Goal: Transaction & Acquisition: Book appointment/travel/reservation

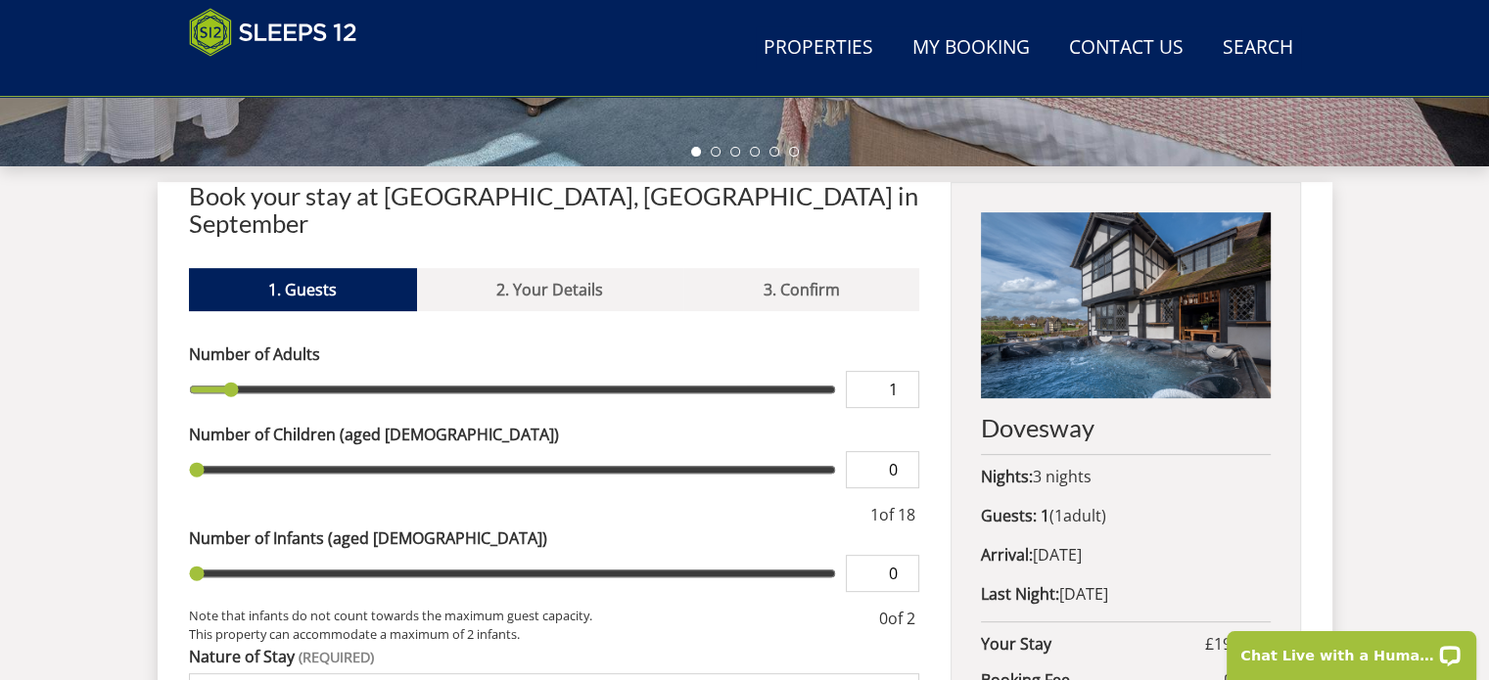
scroll to position [677, 0]
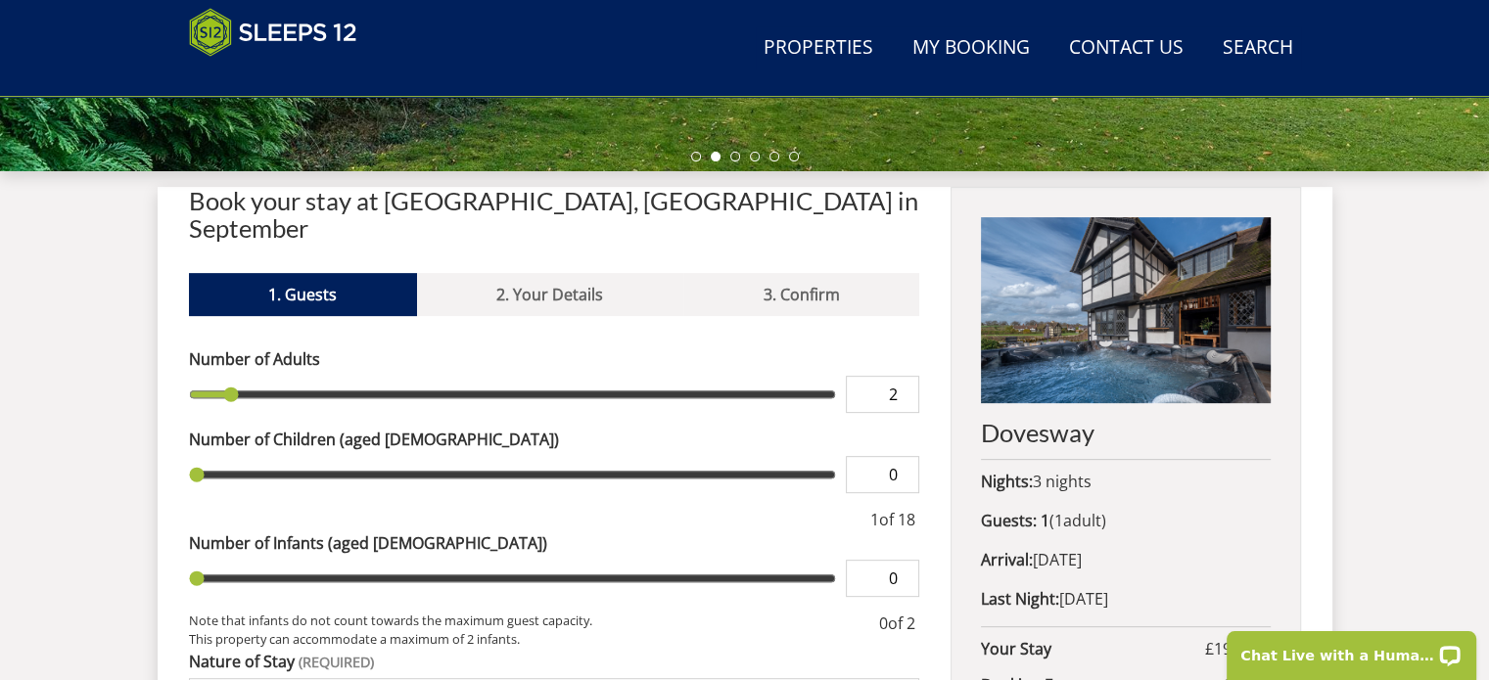
type input "2"
click at [908, 376] on input "2" at bounding box center [882, 394] width 73 height 37
type input "2"
type input "3"
click at [908, 376] on input "3" at bounding box center [882, 394] width 73 height 37
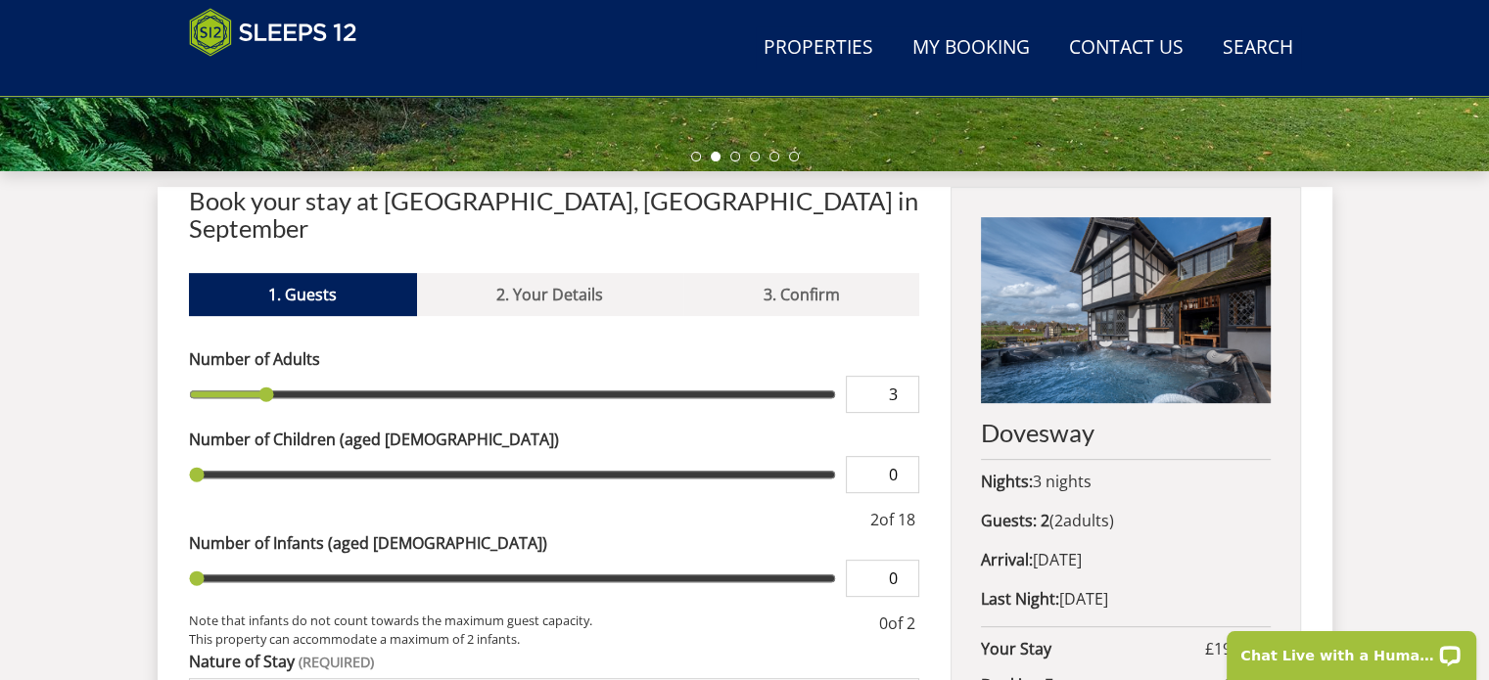
type input "3"
type input "4"
click at [908, 376] on input "4" at bounding box center [882, 394] width 73 height 37
type input "4"
type input "5"
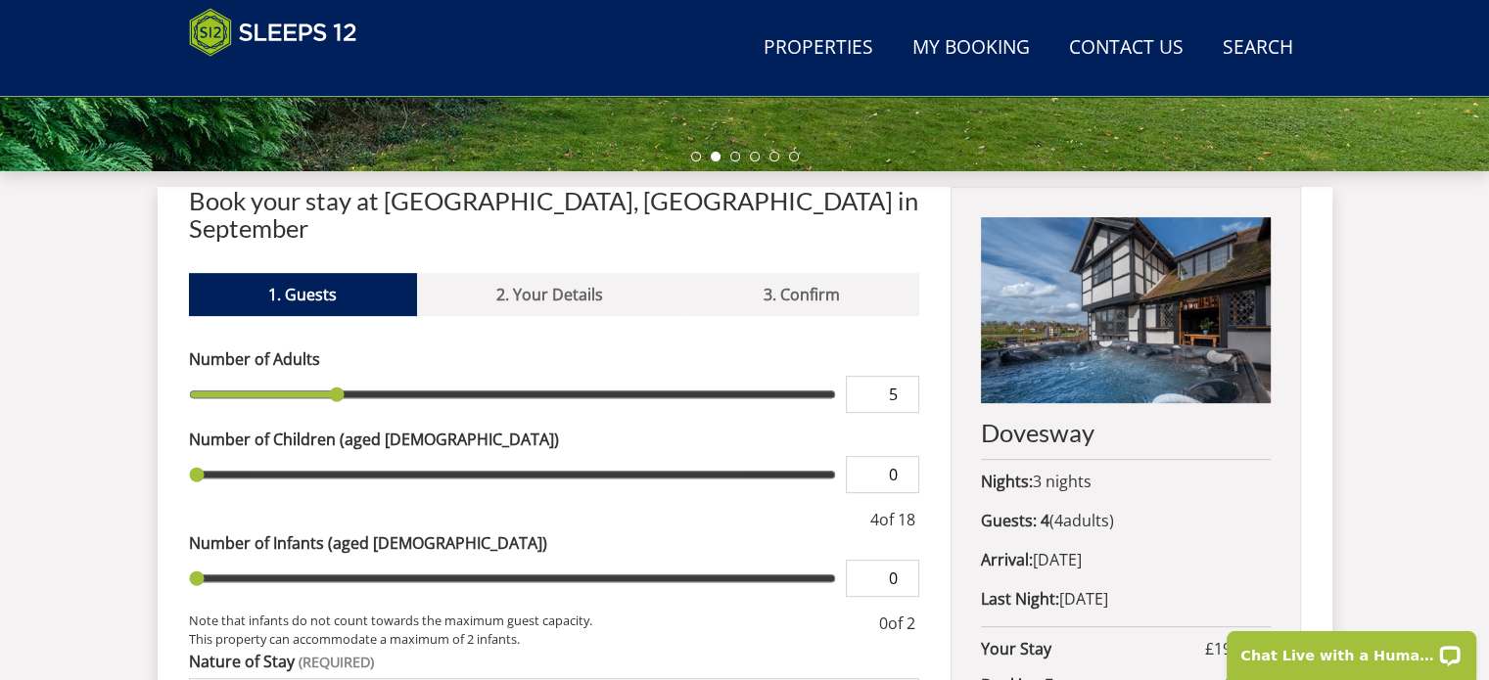
click at [908, 376] on input "5" at bounding box center [882, 394] width 73 height 37
type input "5"
type input "6"
click at [908, 376] on input "6" at bounding box center [882, 394] width 73 height 37
type input "6"
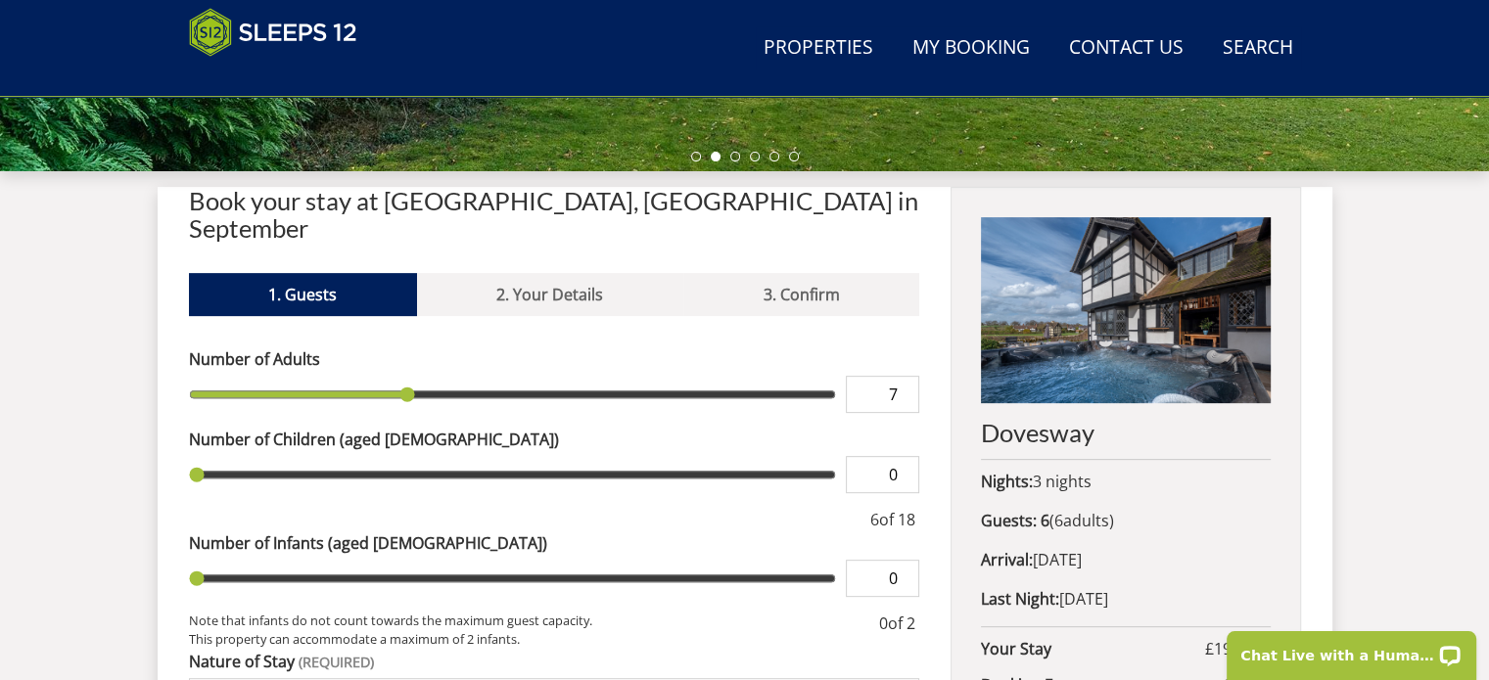
type input "7"
click at [908, 376] on input "7" at bounding box center [882, 394] width 73 height 37
type input "7"
type input "8"
click at [908, 376] on input "8" at bounding box center [882, 394] width 73 height 37
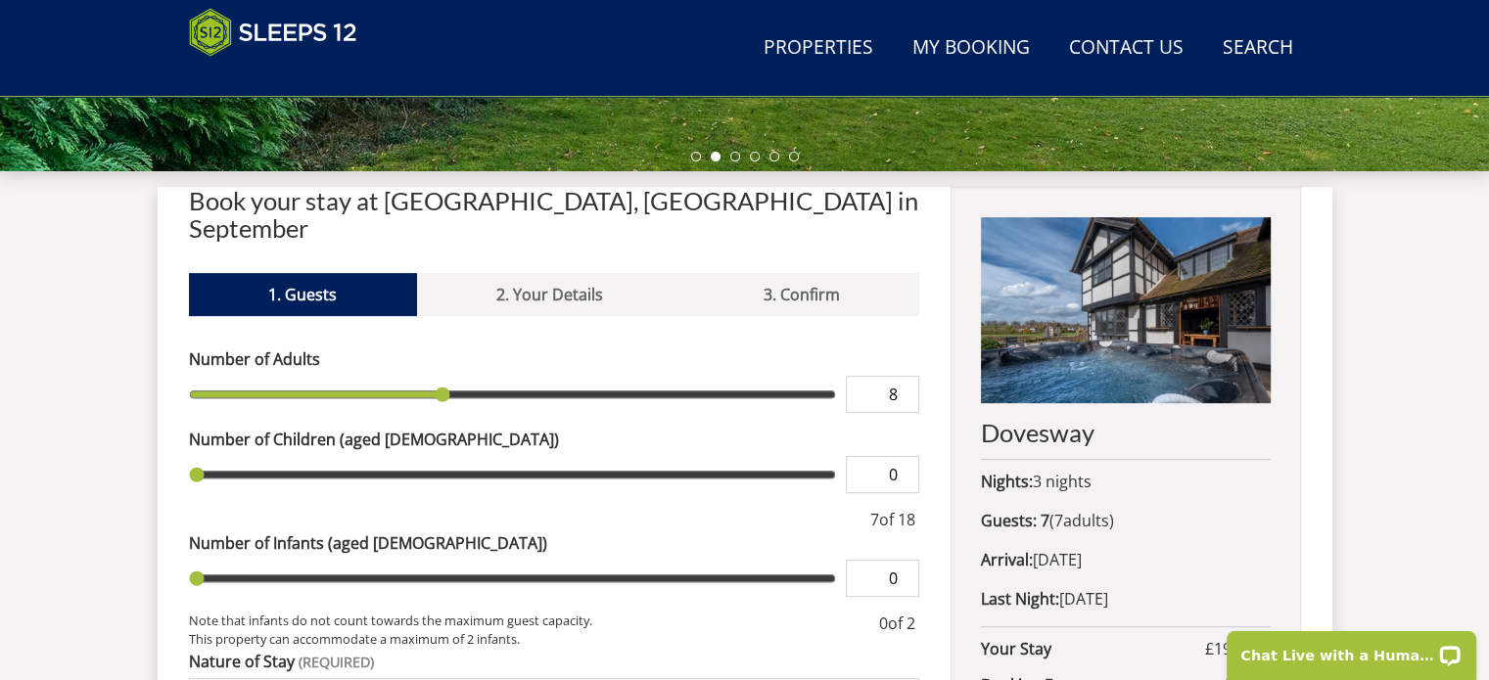
type input "8"
type input "9"
click at [908, 376] on input "9" at bounding box center [882, 394] width 73 height 37
type input "9"
type input "10"
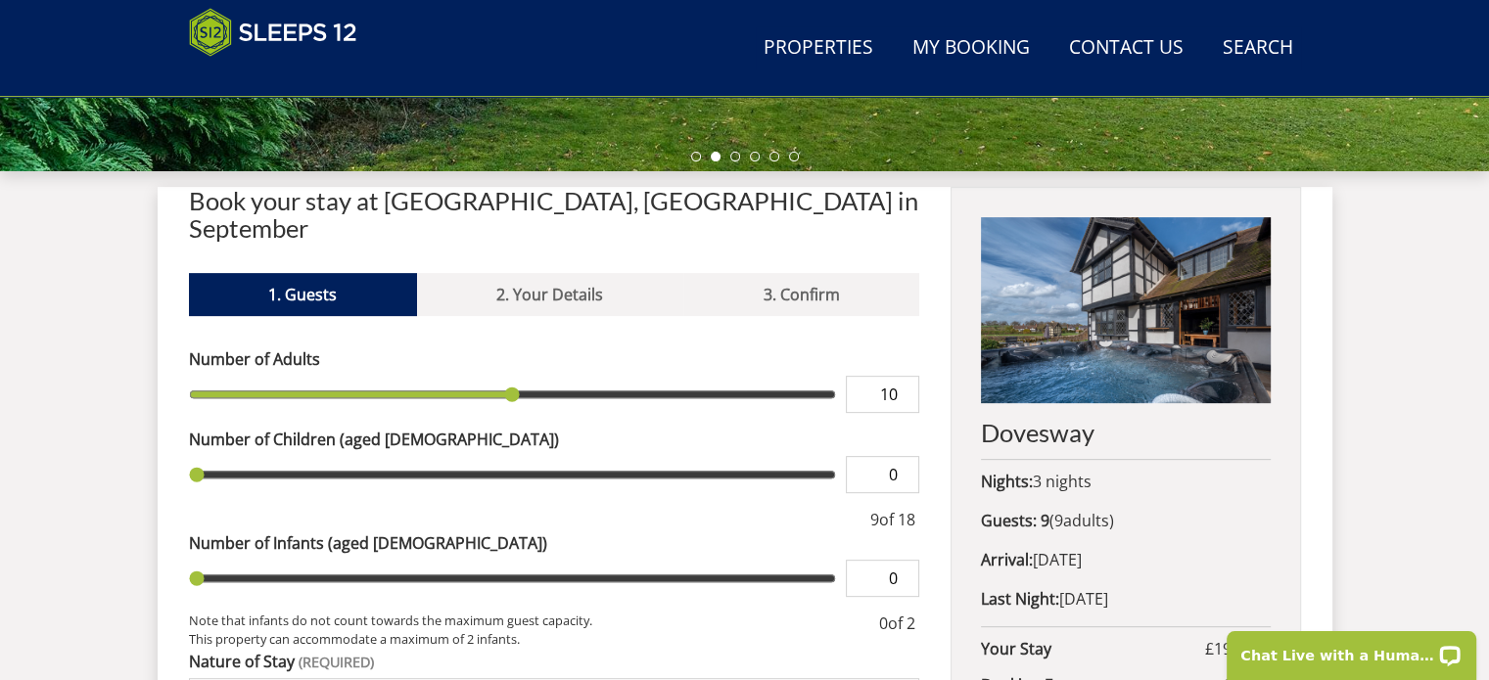
click at [908, 376] on input "10" at bounding box center [882, 394] width 73 height 37
type input "10"
type input "11"
click at [908, 376] on input "11" at bounding box center [882, 394] width 73 height 37
type input "11"
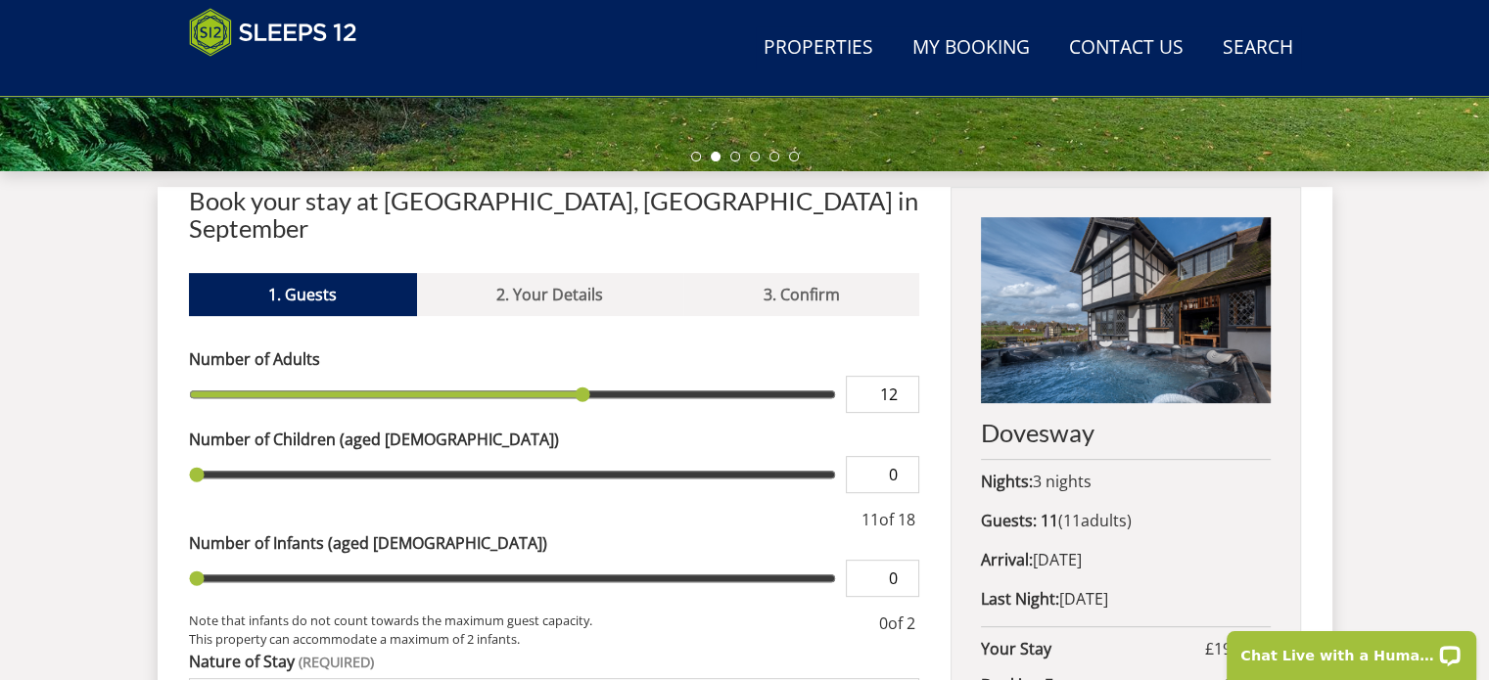
type input "12"
click at [908, 376] on input "12" at bounding box center [882, 394] width 73 height 37
type input "12"
type input "13"
click at [908, 376] on input "13" at bounding box center [882, 394] width 73 height 37
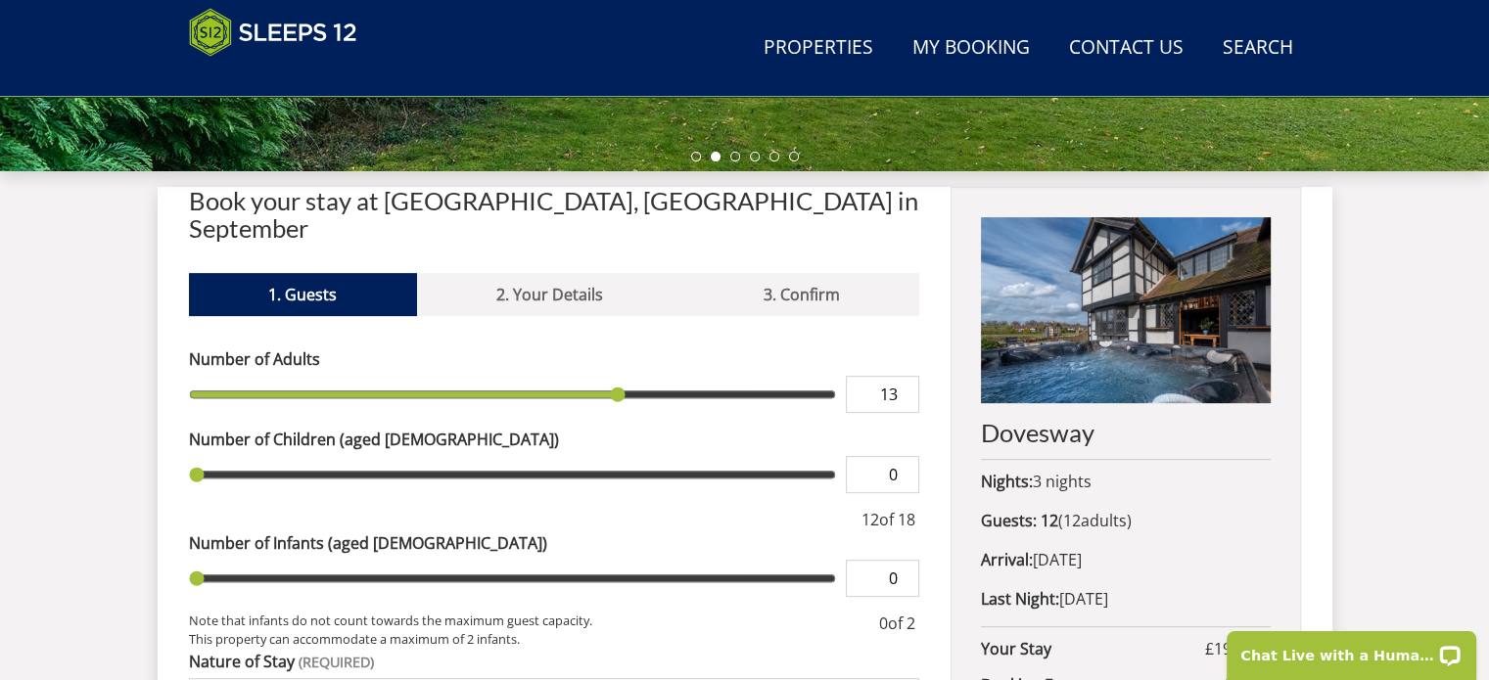
type input "13"
type input "14"
click at [908, 376] on input "14" at bounding box center [882, 394] width 73 height 37
type input "14"
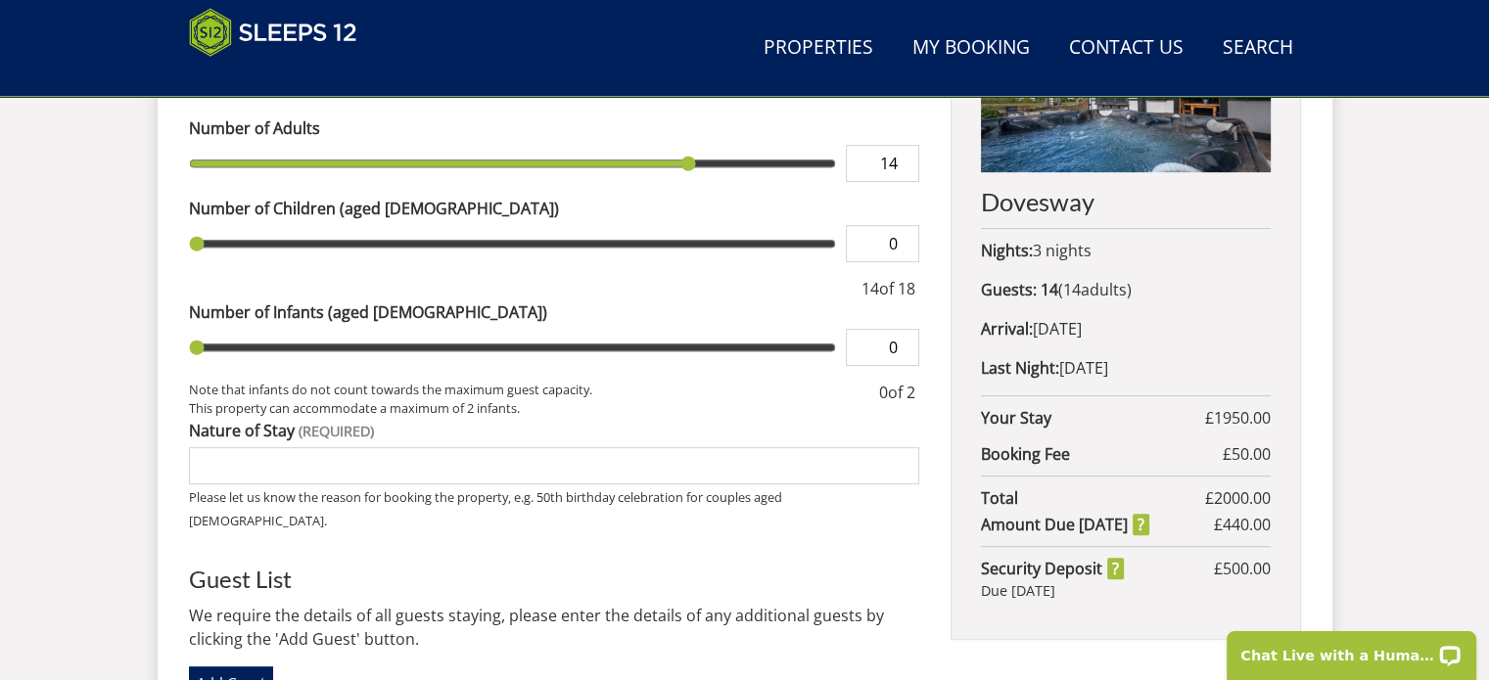
scroll to position [910, 0]
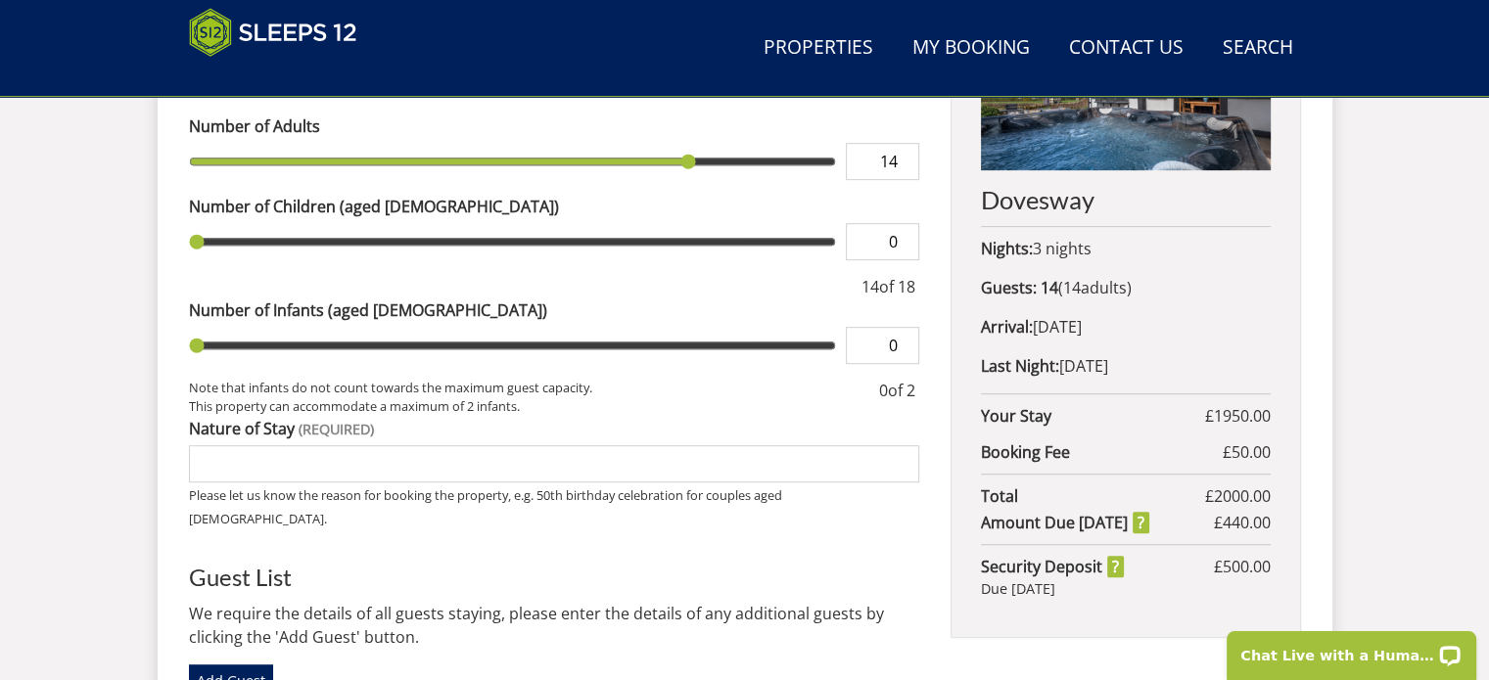
click at [199, 445] on input "Nature of Stay" at bounding box center [554, 463] width 731 height 37
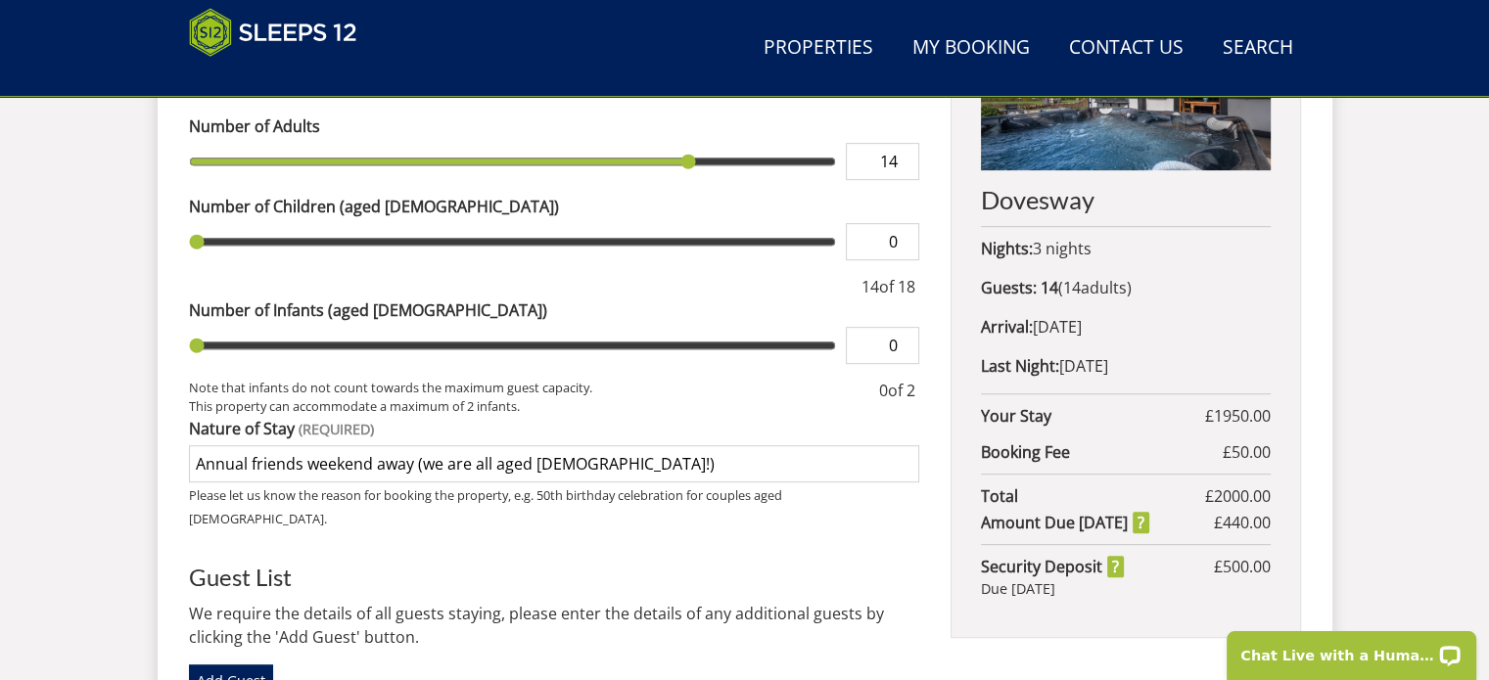
type input "Annual friends weekend away (we are all aged [DEMOGRAPHIC_DATA]!)"
click at [227, 665] on link "Add Guest" at bounding box center [231, 681] width 84 height 33
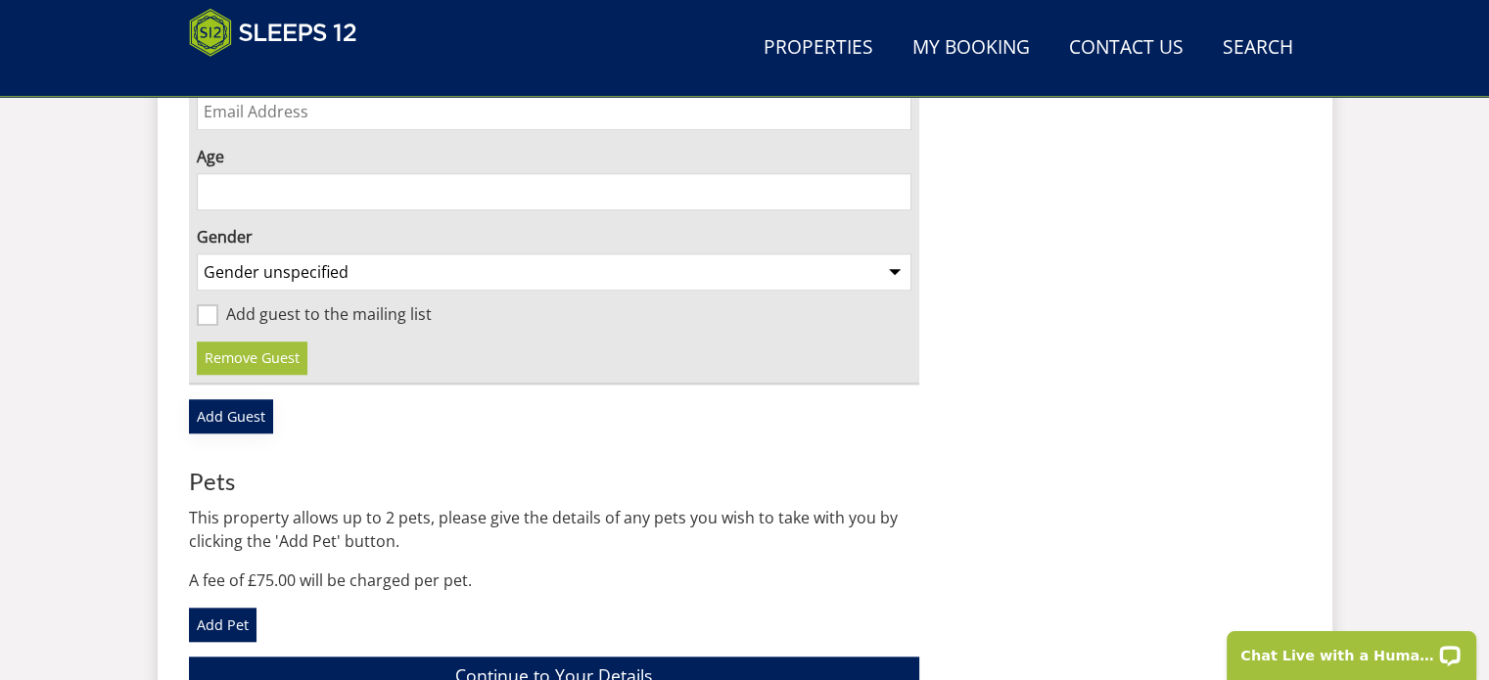
scroll to position [1696, 0]
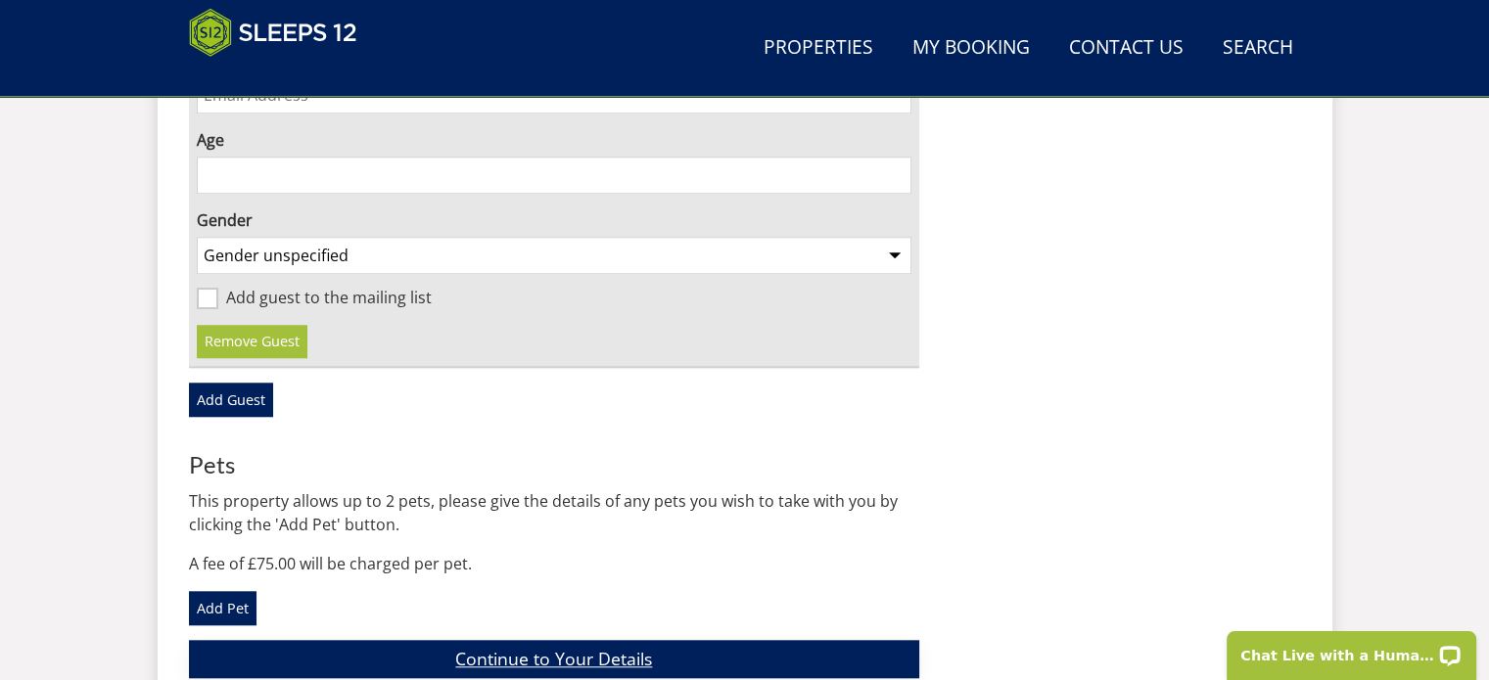
click at [595, 640] on link "Continue to Your Details" at bounding box center [554, 659] width 731 height 38
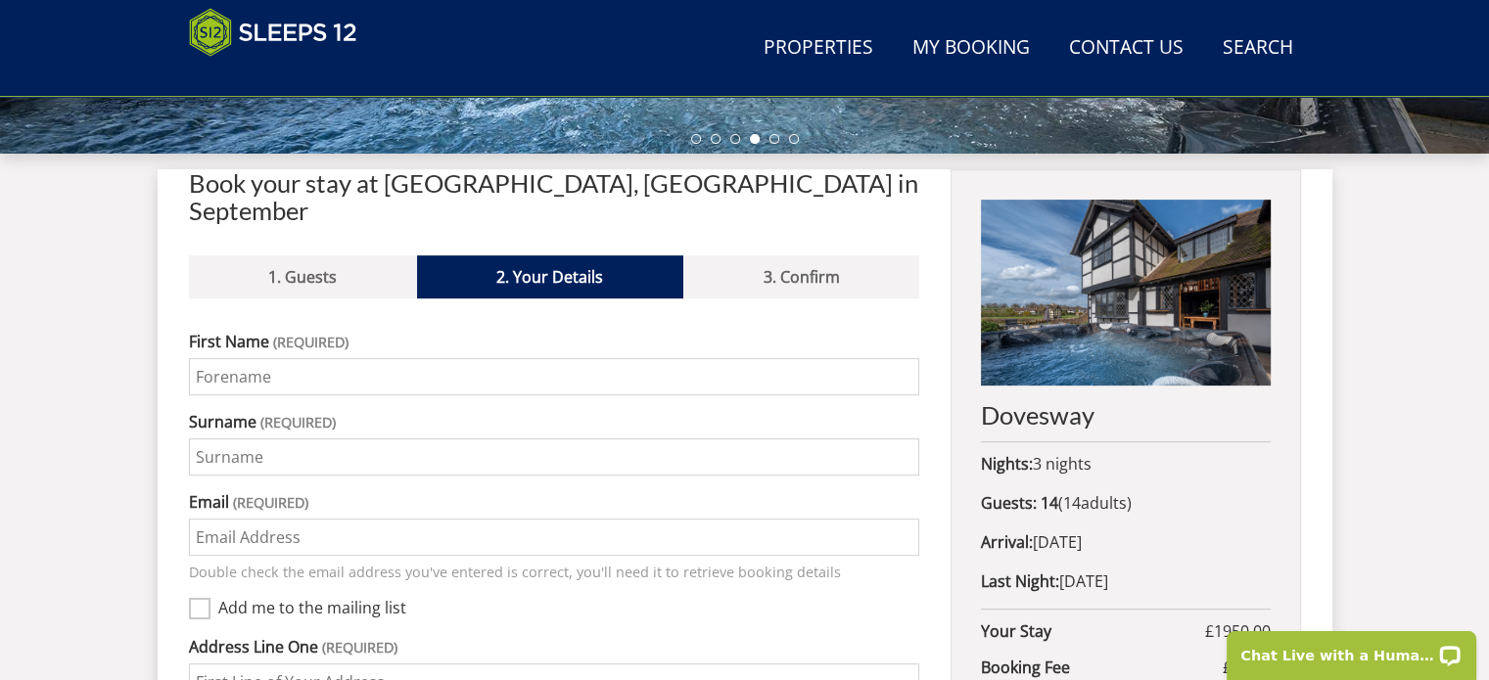
scroll to position [698, 0]
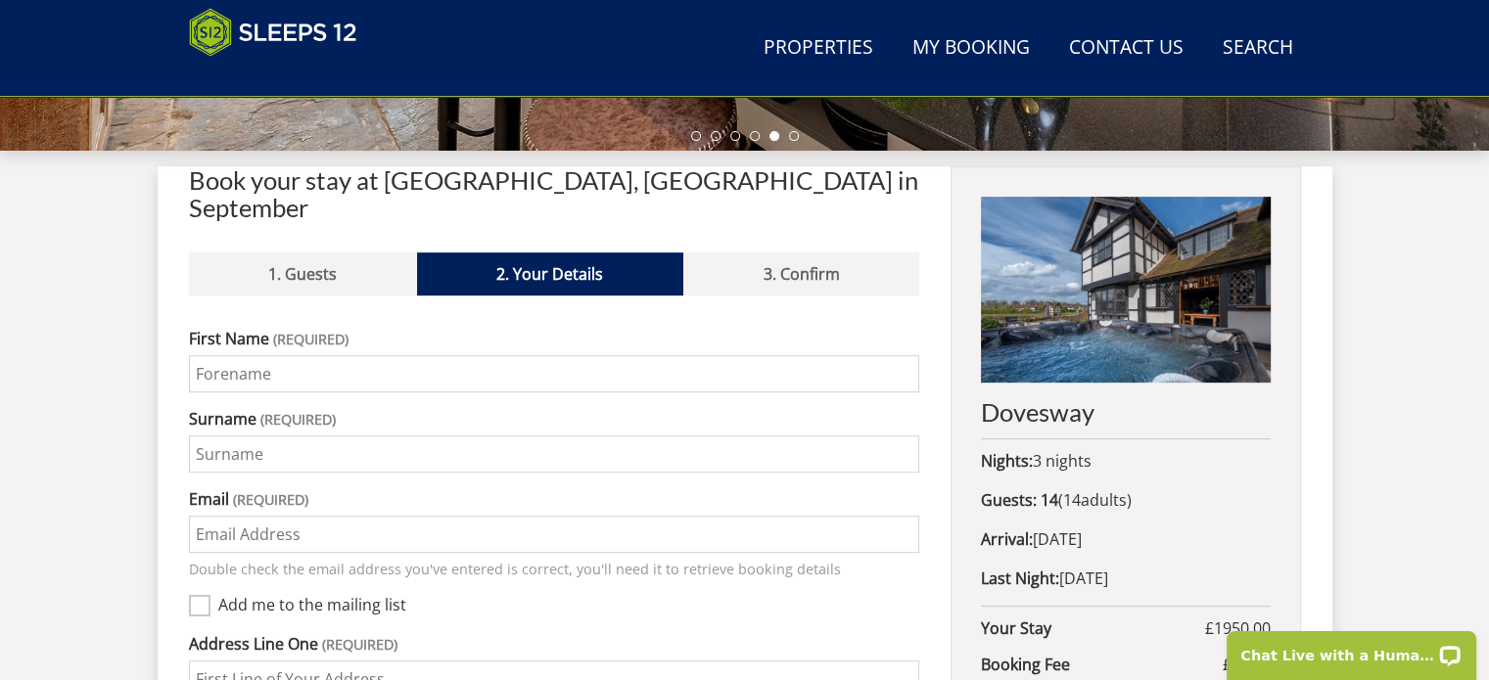
click at [203, 355] on input "First Name" at bounding box center [554, 373] width 731 height 37
type input "[PERSON_NAME]"
type input "[PERSON_NAME][EMAIL_ADDRESS][DOMAIN_NAME]"
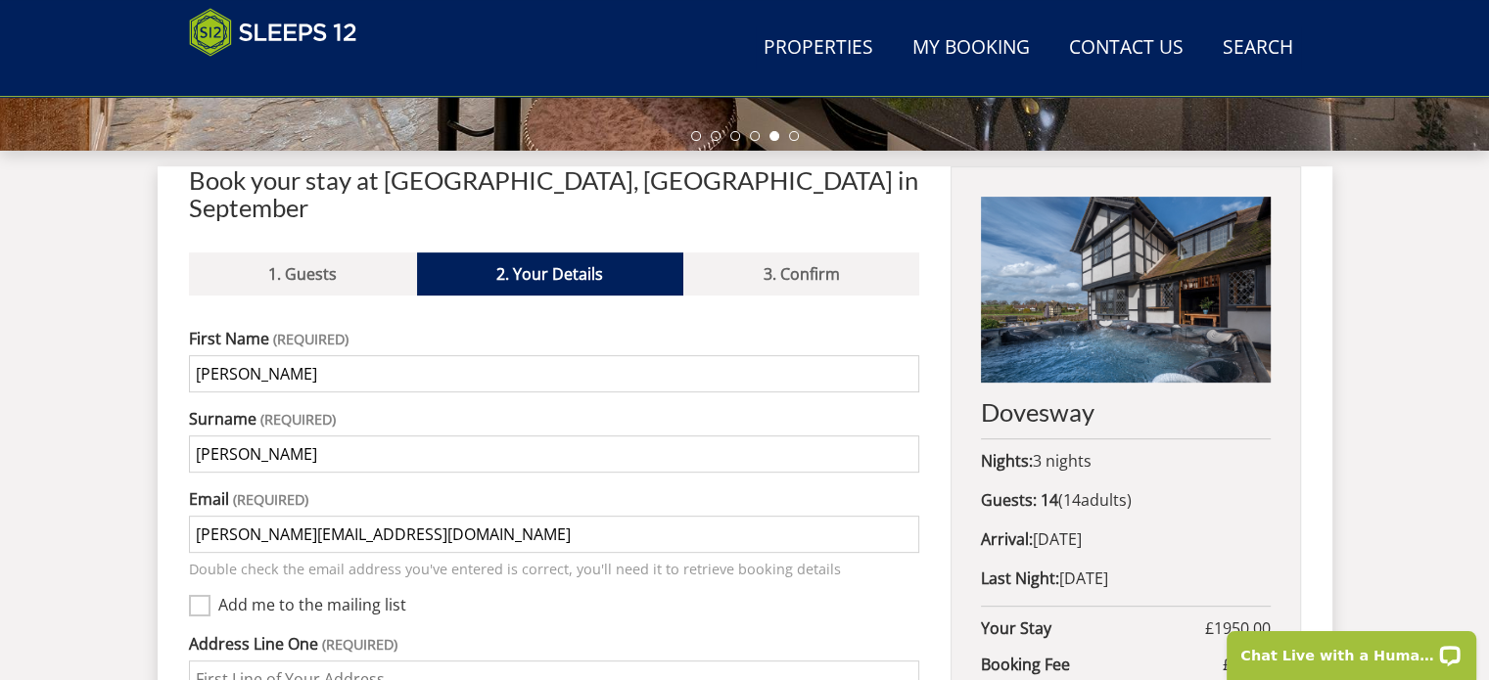
type input "[GEOGRAPHIC_DATA]"
type input "Westham"
type input "Wedmore"
type input "[GEOGRAPHIC_DATA]"
type input "BS28 4UY"
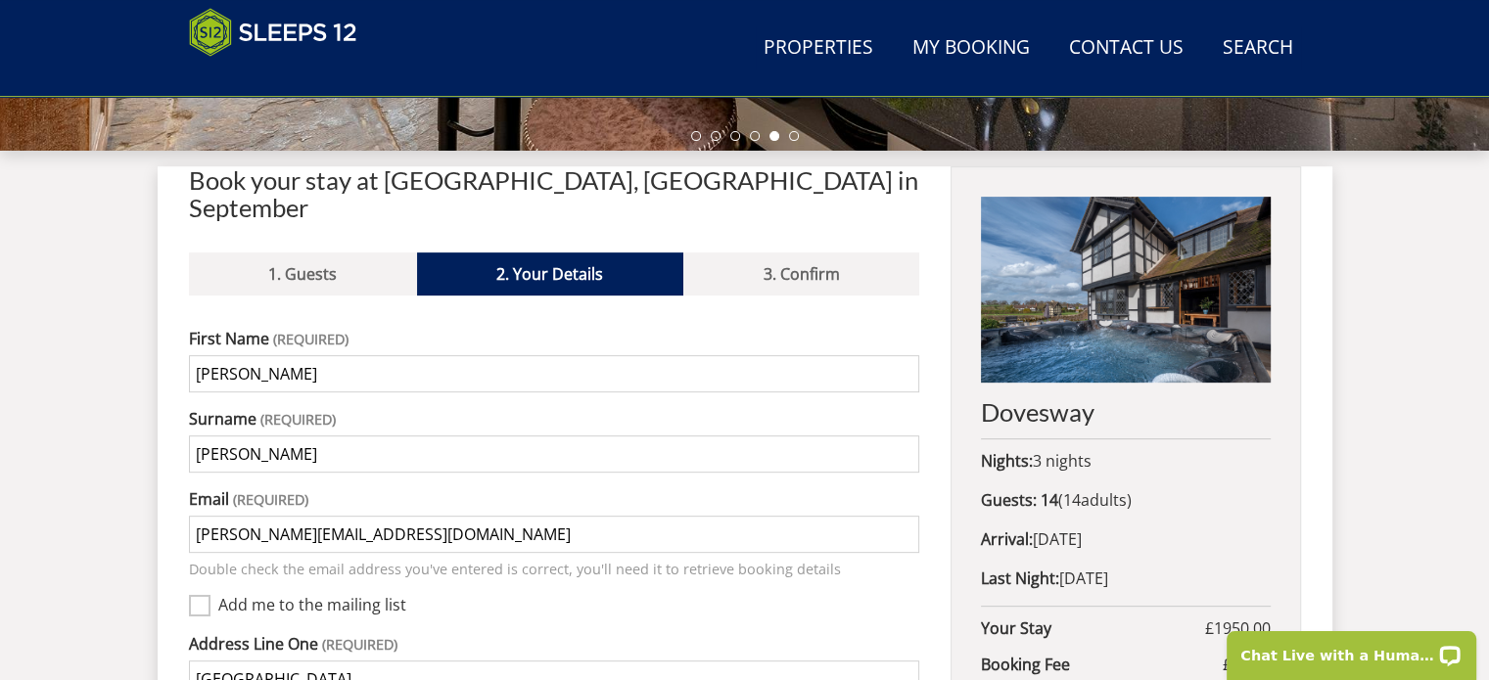
type input "01934713469"
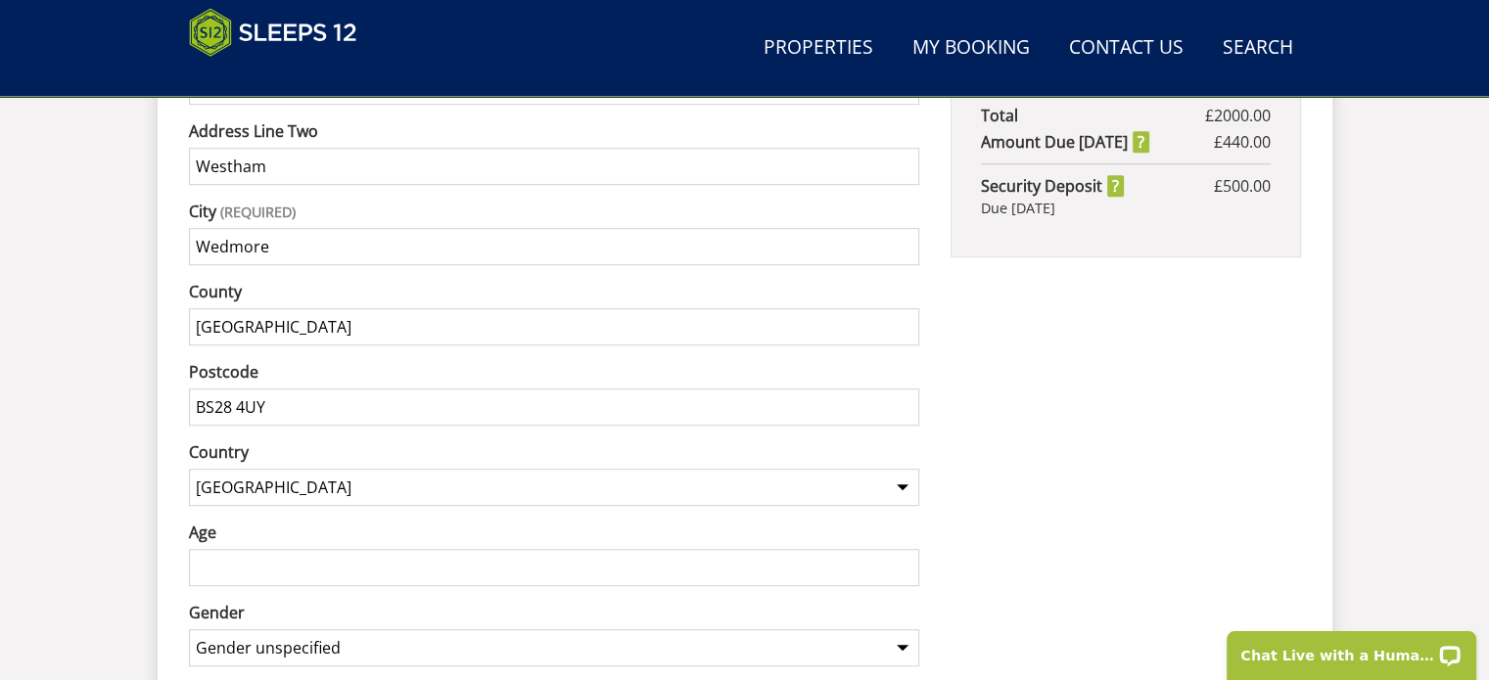
scroll to position [1295, 0]
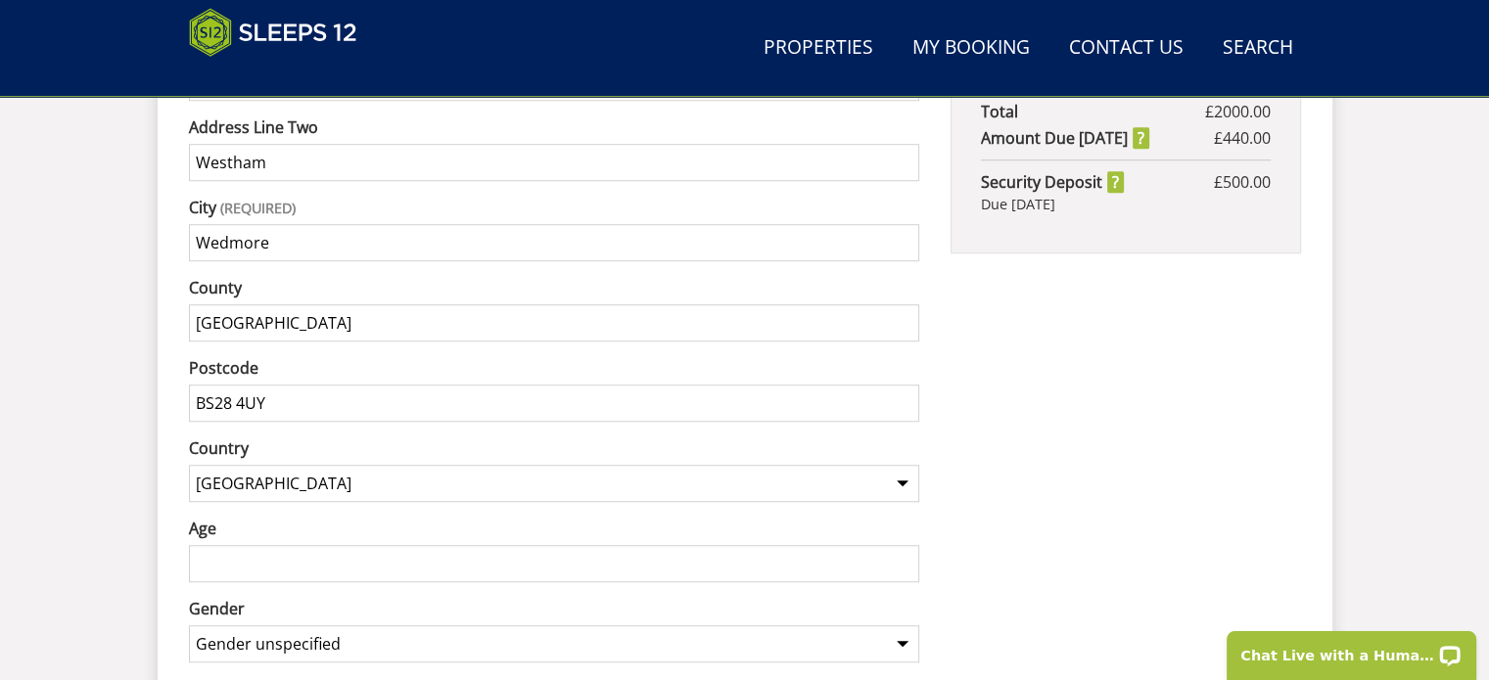
click at [202, 545] on input "Age" at bounding box center [554, 563] width 731 height 37
type input "63"
click at [898, 626] on select "Gender unspecified Gender [DEMOGRAPHIC_DATA] Gender [DEMOGRAPHIC_DATA]" at bounding box center [554, 644] width 731 height 37
select select "gender_[DEMOGRAPHIC_DATA]"
click at [189, 626] on select "Gender unspecified Gender [DEMOGRAPHIC_DATA] Gender [DEMOGRAPHIC_DATA]" at bounding box center [554, 644] width 731 height 37
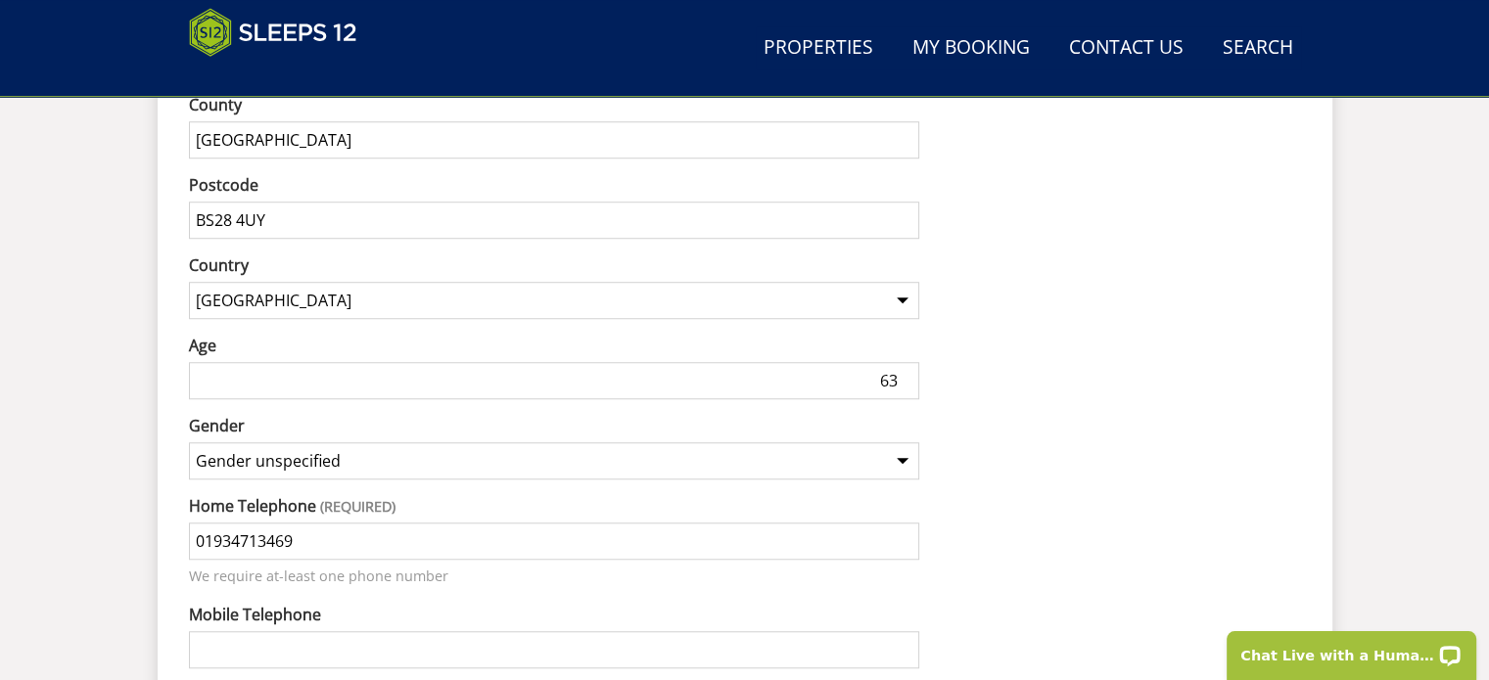
scroll to position [1488, 0]
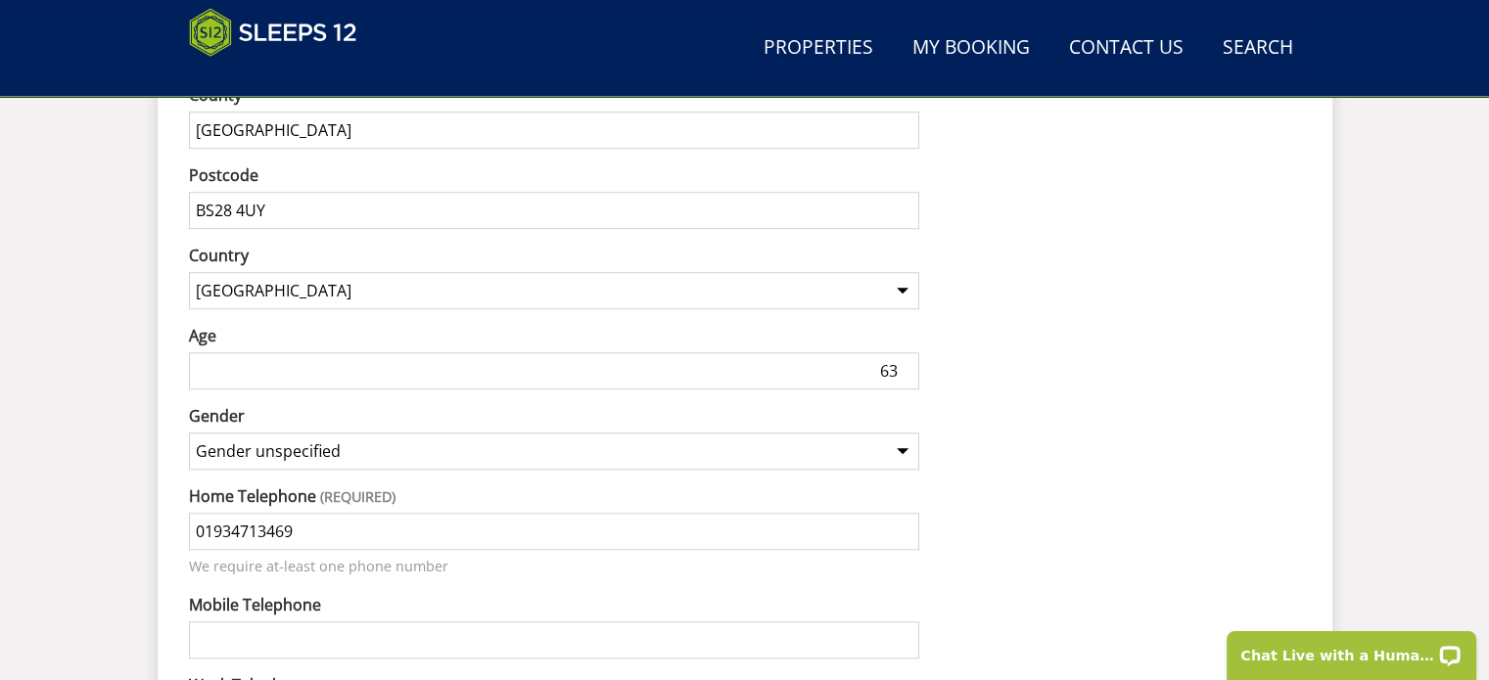
click at [193, 352] on input "63" at bounding box center [554, 370] width 731 height 37
click at [905, 352] on input "64" at bounding box center [554, 370] width 731 height 37
click at [905, 352] on input "65" at bounding box center [554, 370] width 731 height 37
click at [903, 352] on input "64" at bounding box center [554, 370] width 731 height 37
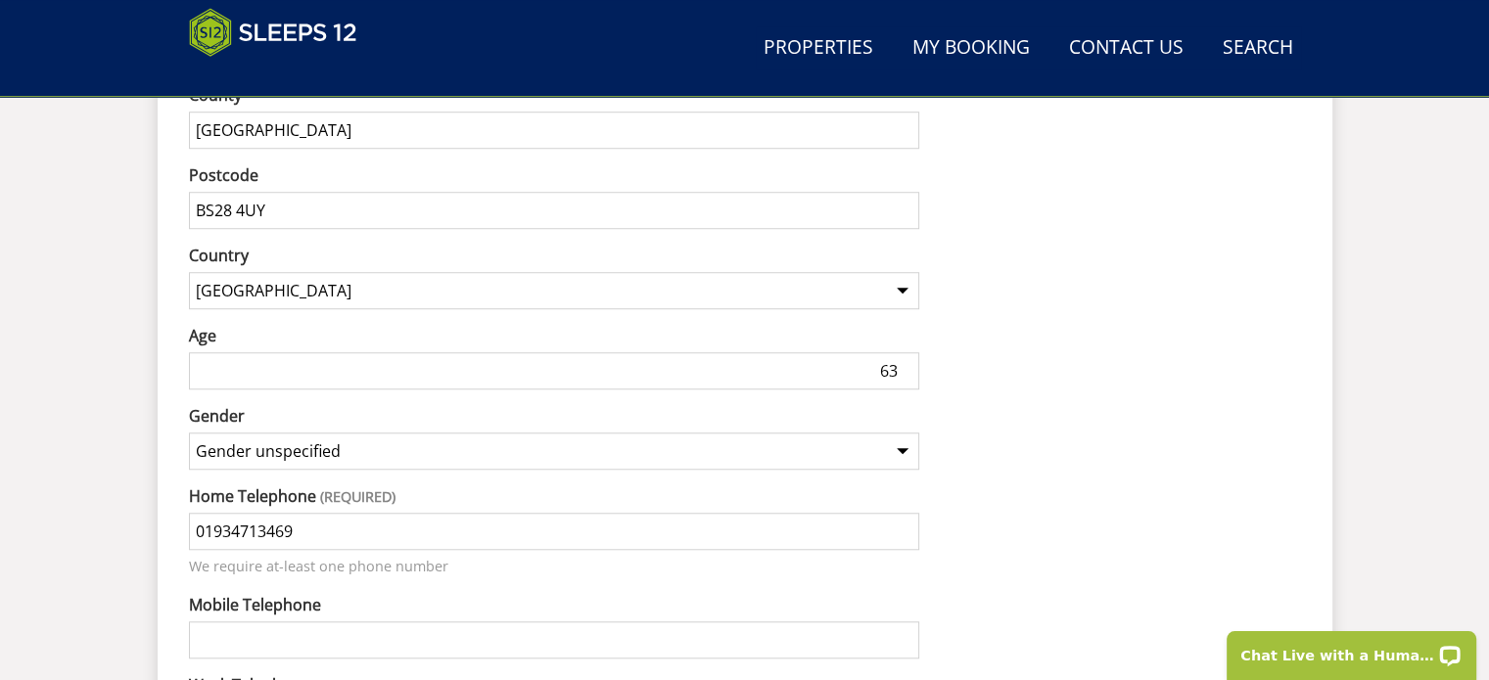
type input "63"
click at [903, 352] on input "63" at bounding box center [554, 370] width 731 height 37
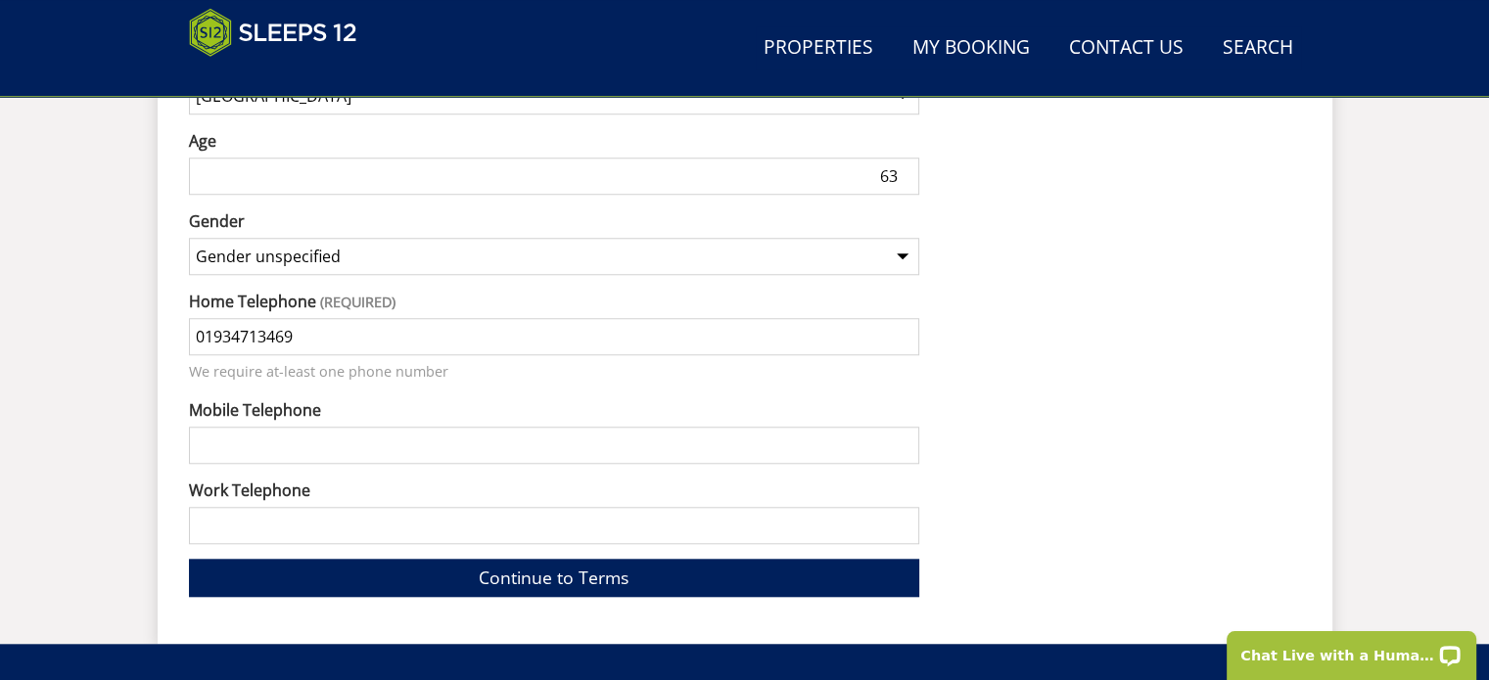
scroll to position [1705, 0]
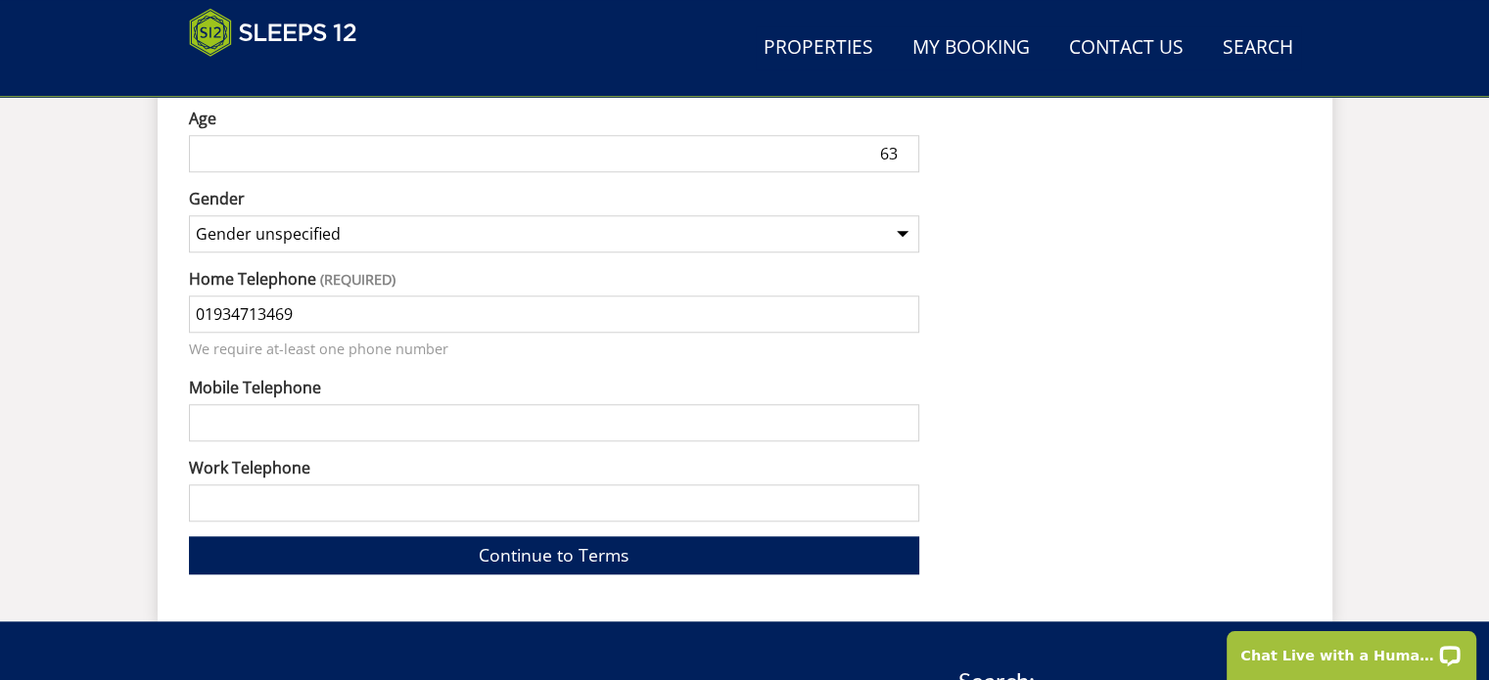
click at [197, 404] on input "Mobile Telephone" at bounding box center [554, 422] width 731 height 37
type input "07801275101"
click at [204, 485] on input "Work Telephone" at bounding box center [554, 503] width 731 height 37
type input "01458832852"
click at [526, 536] on link "Continue to Terms" at bounding box center [554, 555] width 731 height 38
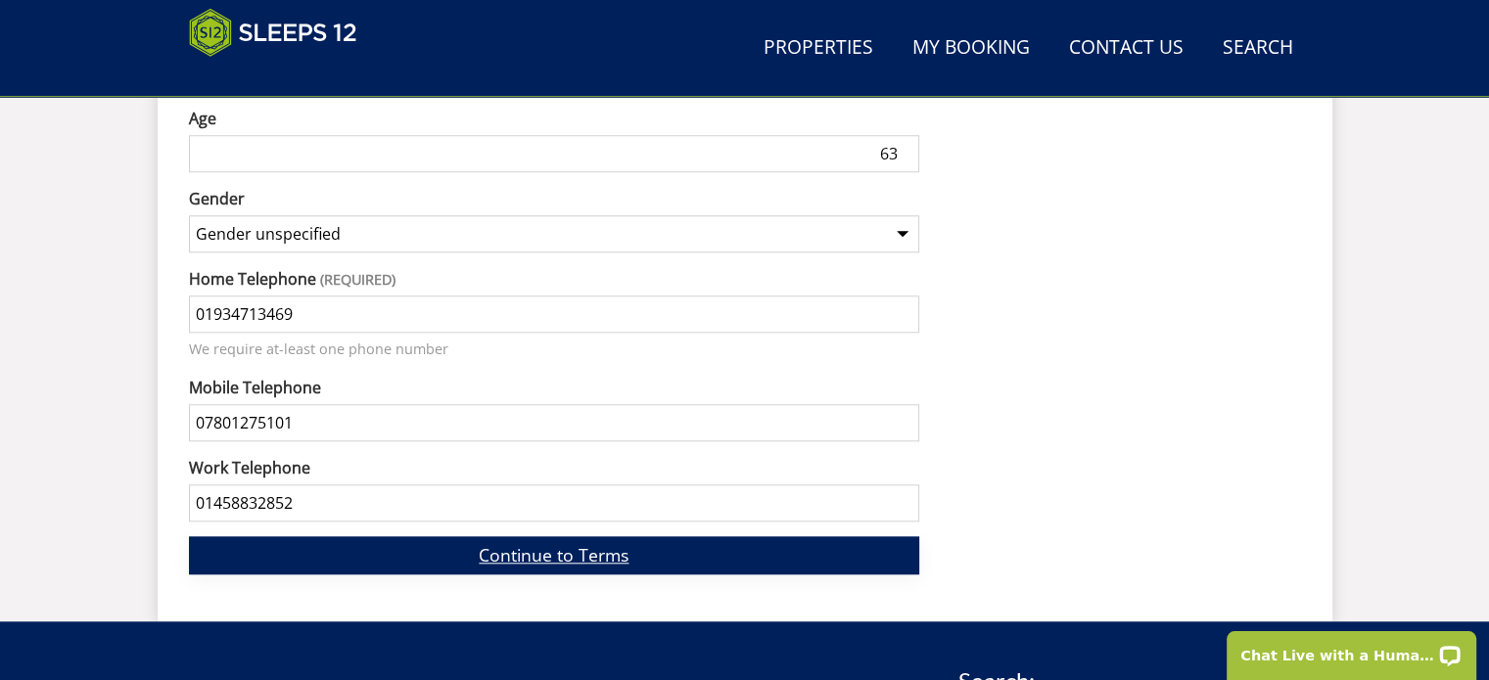
scroll to position [864, 0]
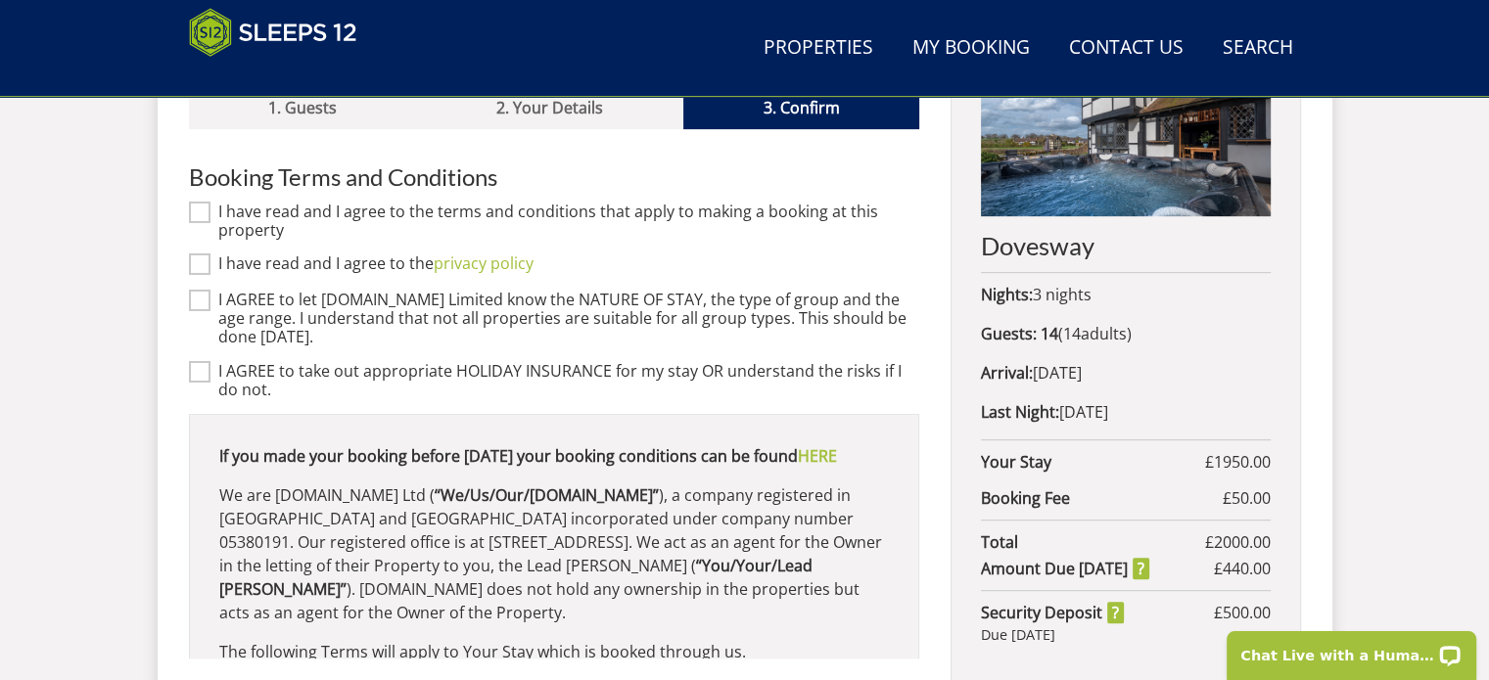
click at [197, 201] on input "I have read and I agree to the terms and conditions that apply to making a book…" at bounding box center [200, 212] width 22 height 22
checkbox input "true"
click at [201, 254] on input "I have read and I agree to the privacy policy" at bounding box center [200, 265] width 22 height 22
checkbox input "true"
click at [200, 290] on input "I AGREE to let [DOMAIN_NAME] Limited know the NATURE OF STAY, the type of group…" at bounding box center [200, 301] width 22 height 22
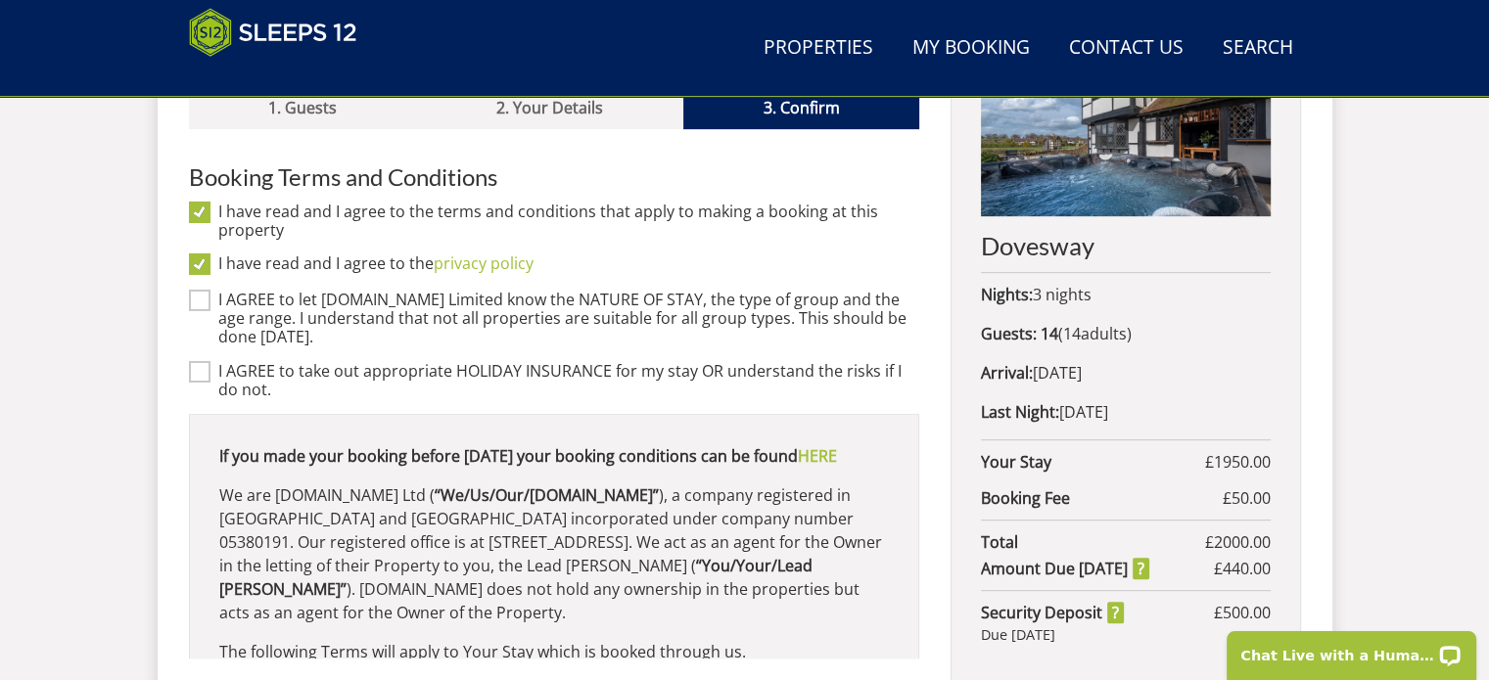
checkbox input "true"
click at [197, 360] on input "I AGREE to take out appropriate HOLIDAY INSURANCE for my stay OR understand the…" at bounding box center [200, 371] width 22 height 22
checkbox input "true"
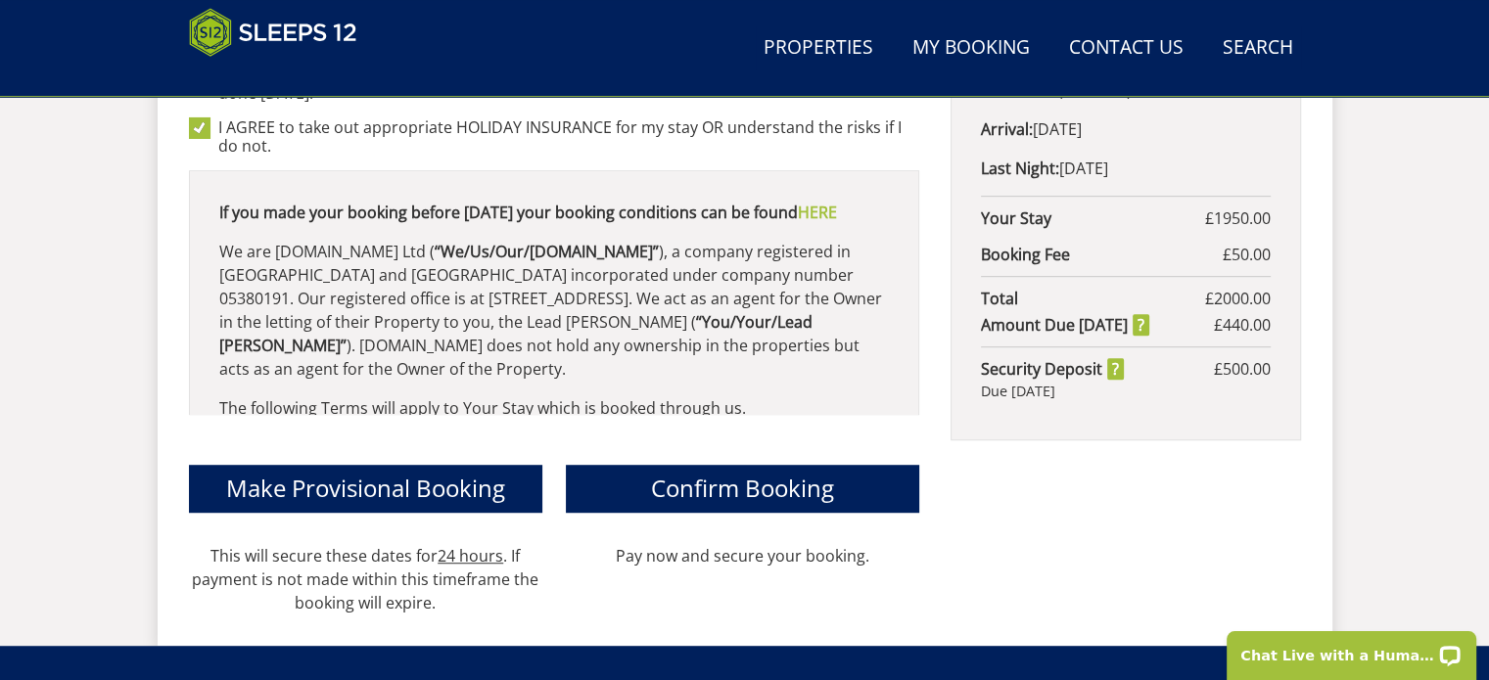
scroll to position [1118, 0]
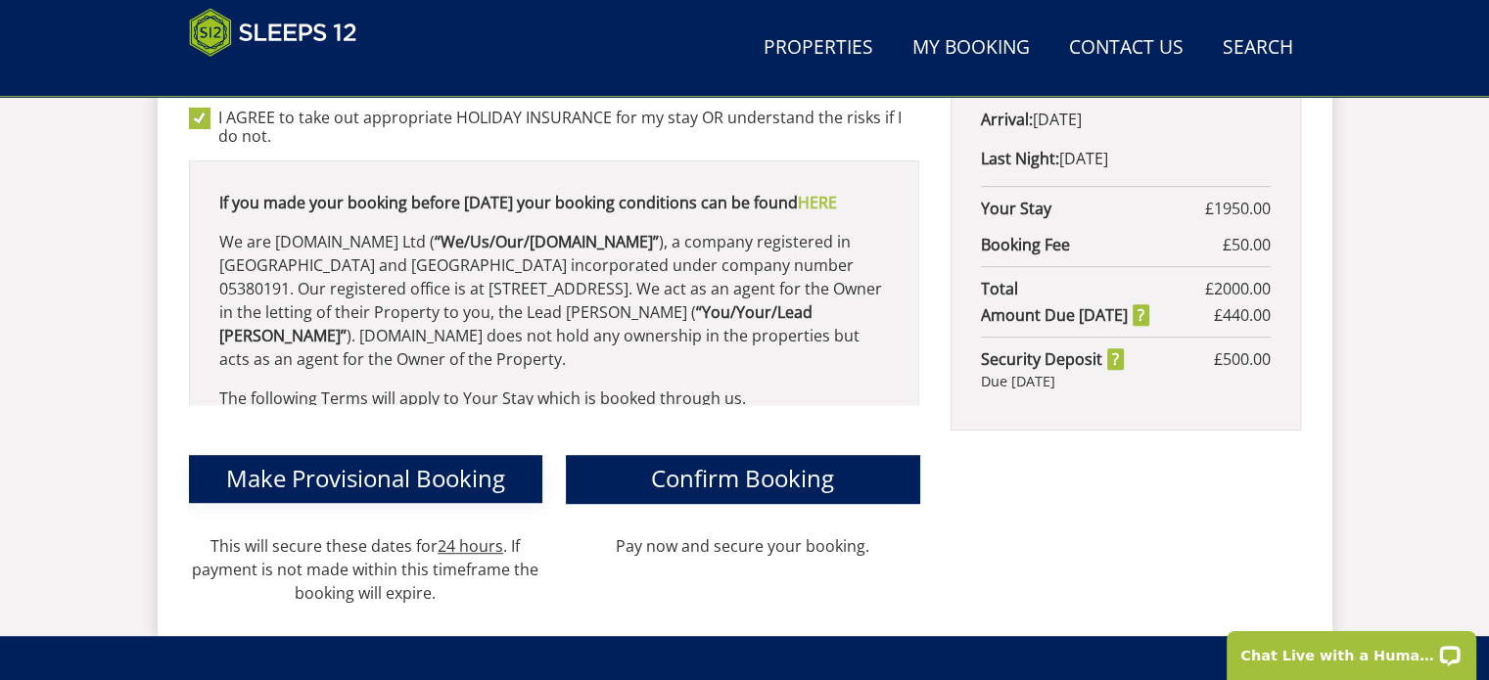
click at [313, 462] on span "Make Provisional Booking" at bounding box center [365, 478] width 279 height 32
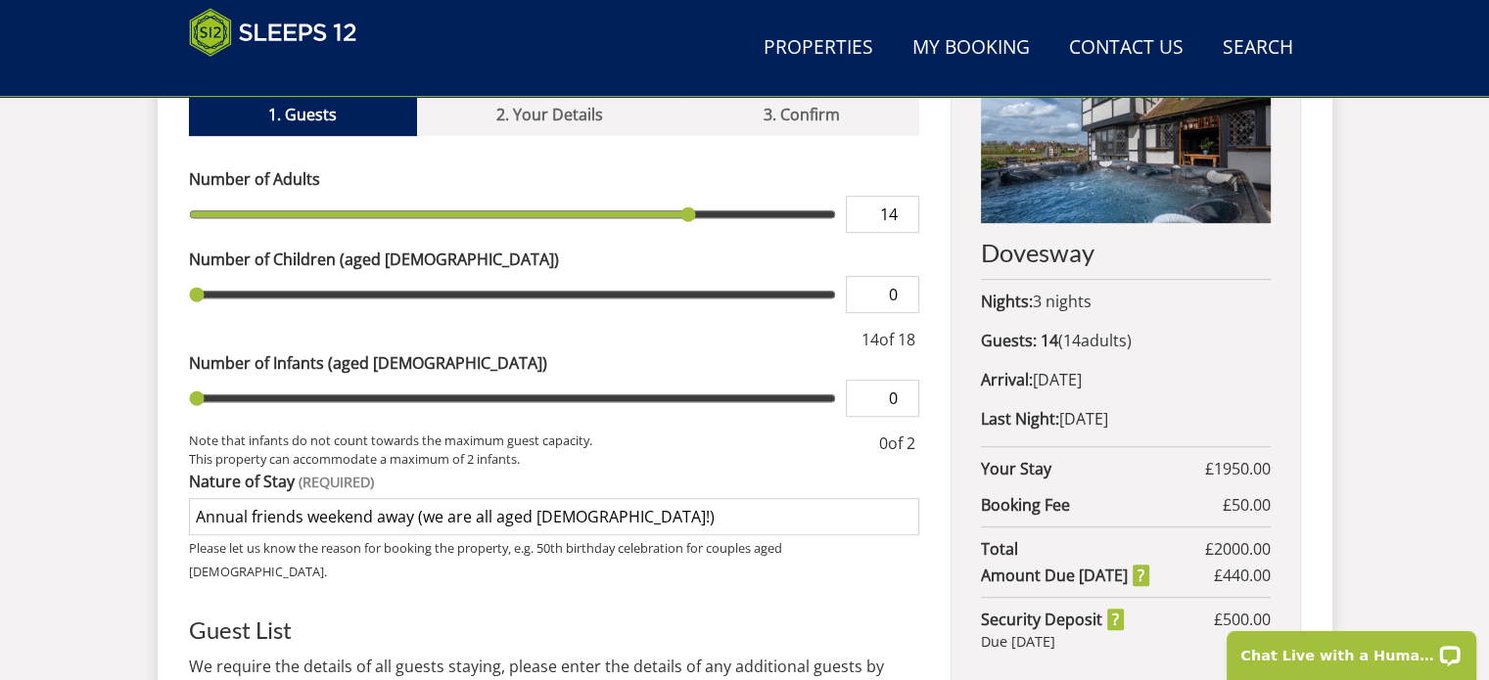
scroll to position [799, 0]
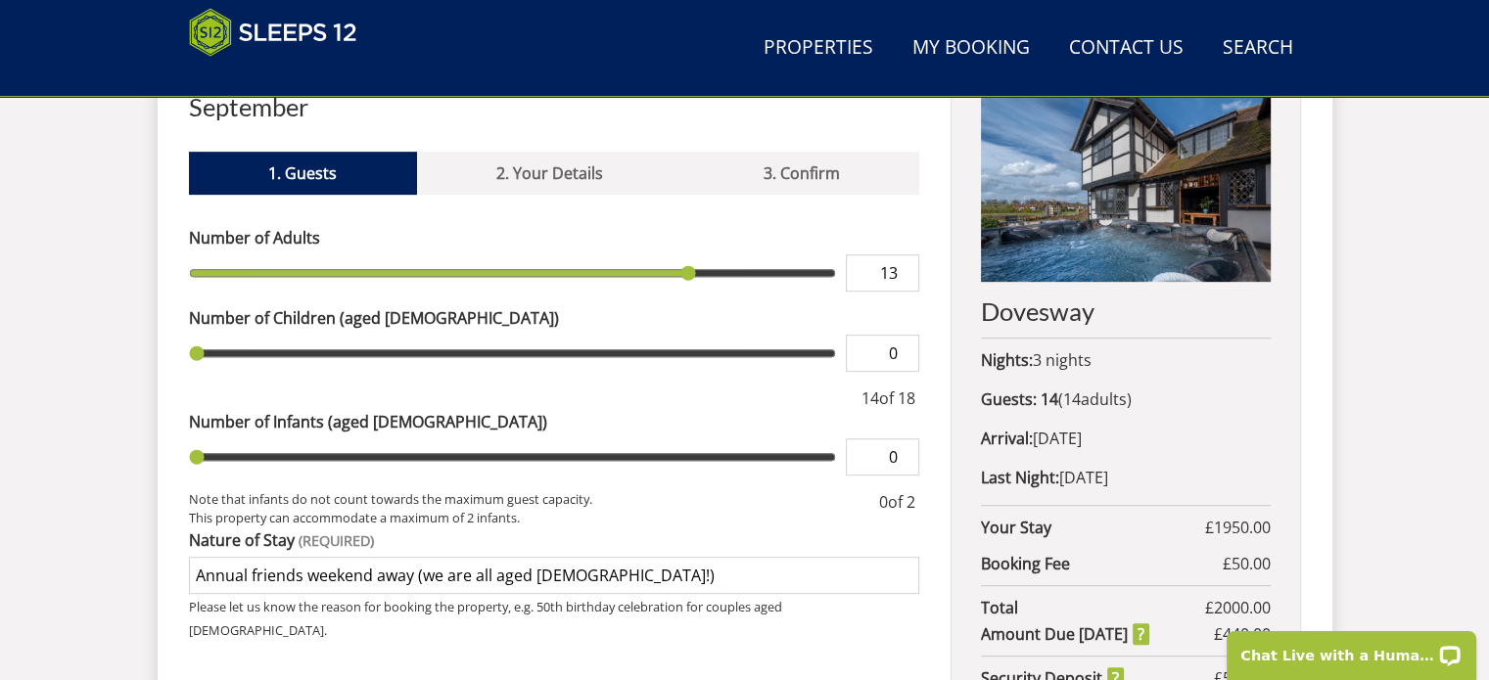
type input "13"
click at [904, 255] on input "13" at bounding box center [882, 273] width 73 height 37
type input "13"
type input "12"
click at [904, 255] on input "12" at bounding box center [882, 273] width 73 height 37
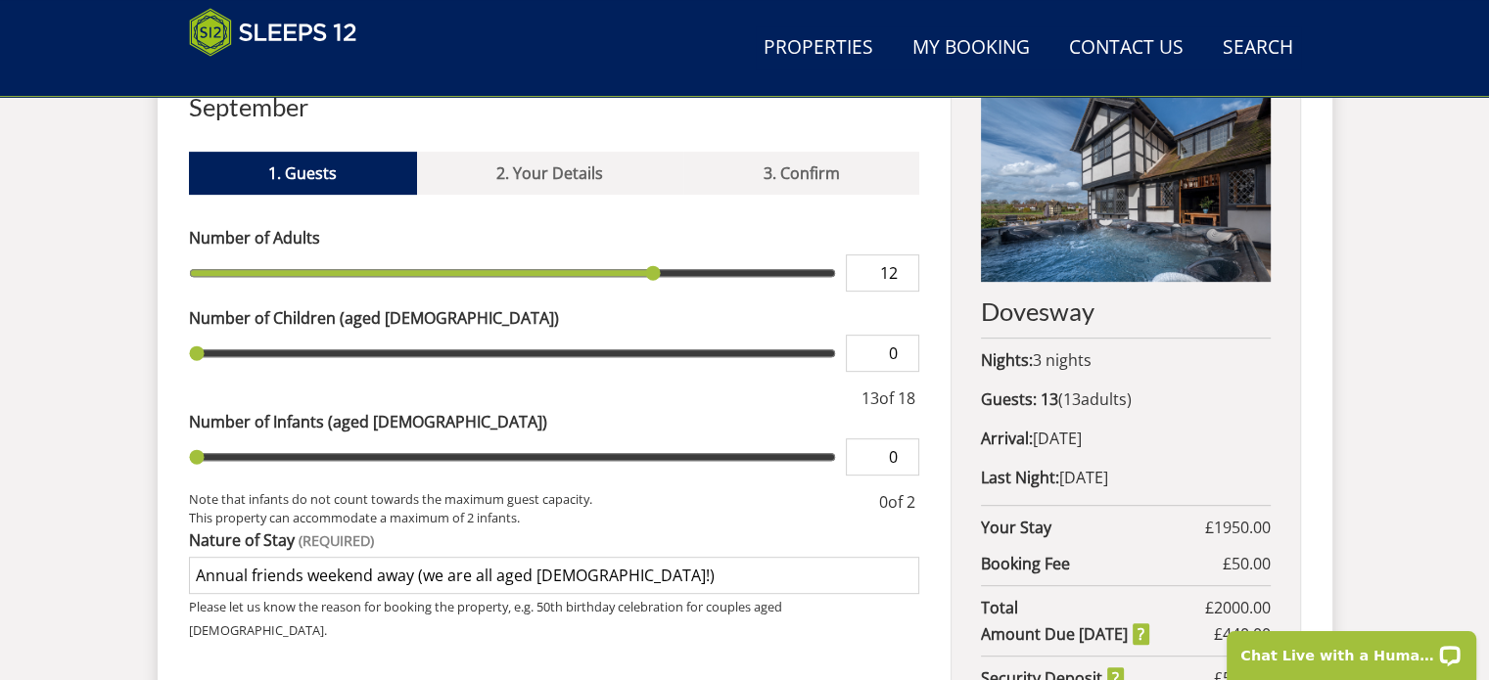
type input "12"
type input "11"
click at [904, 255] on input "11" at bounding box center [882, 273] width 73 height 37
type input "11"
type input "10"
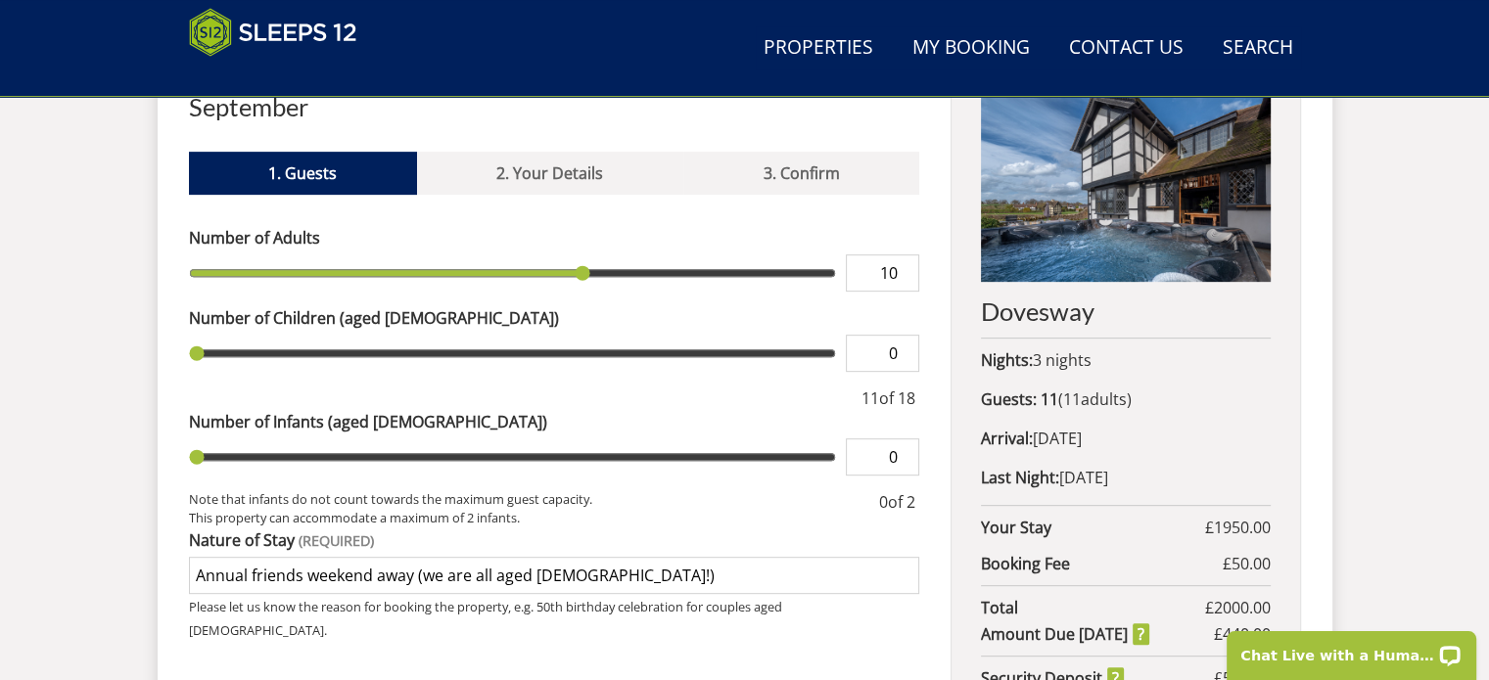
click at [904, 255] on input "10" at bounding box center [882, 273] width 73 height 37
type input "10"
type input "9"
click at [904, 255] on input "9" at bounding box center [882, 273] width 73 height 37
type input "9"
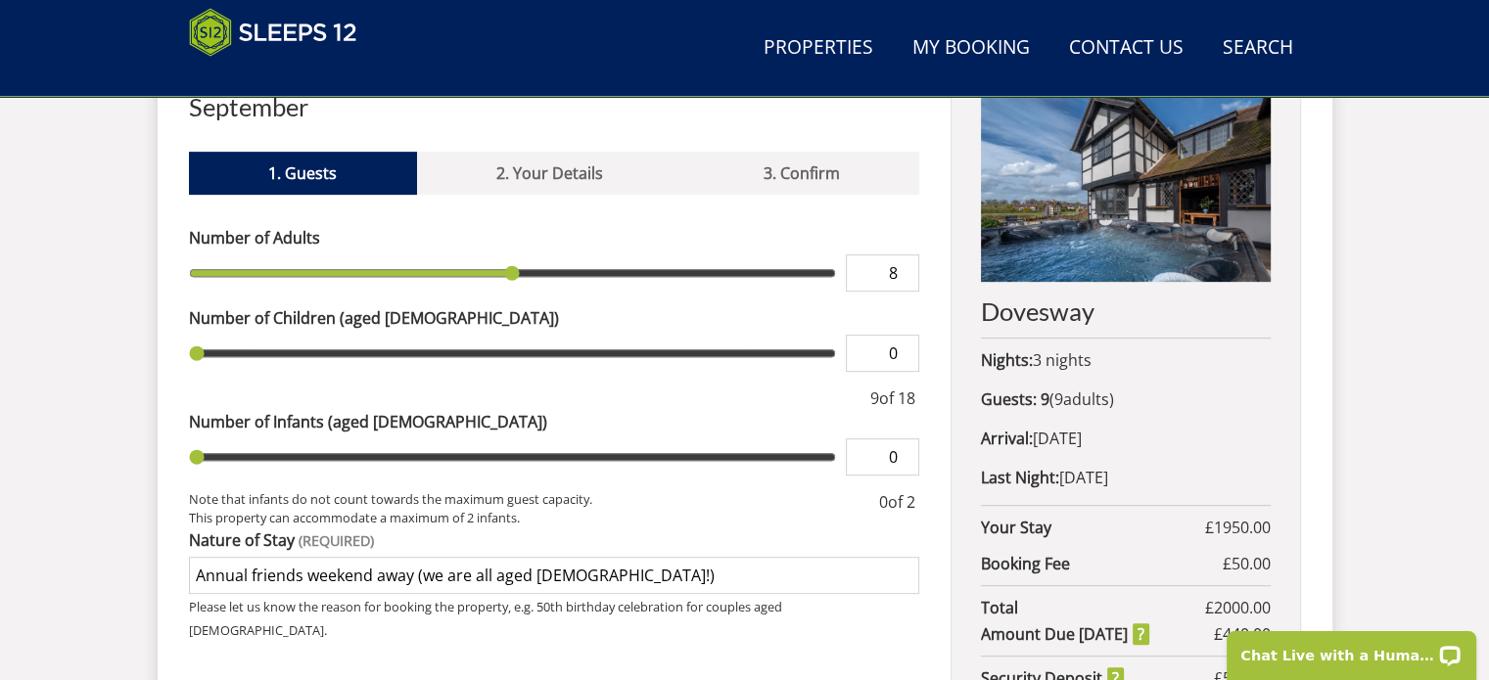
type input "8"
click at [904, 255] on input "8" at bounding box center [882, 273] width 73 height 37
type input "8"
type input "7"
click at [904, 255] on input "7" at bounding box center [882, 273] width 73 height 37
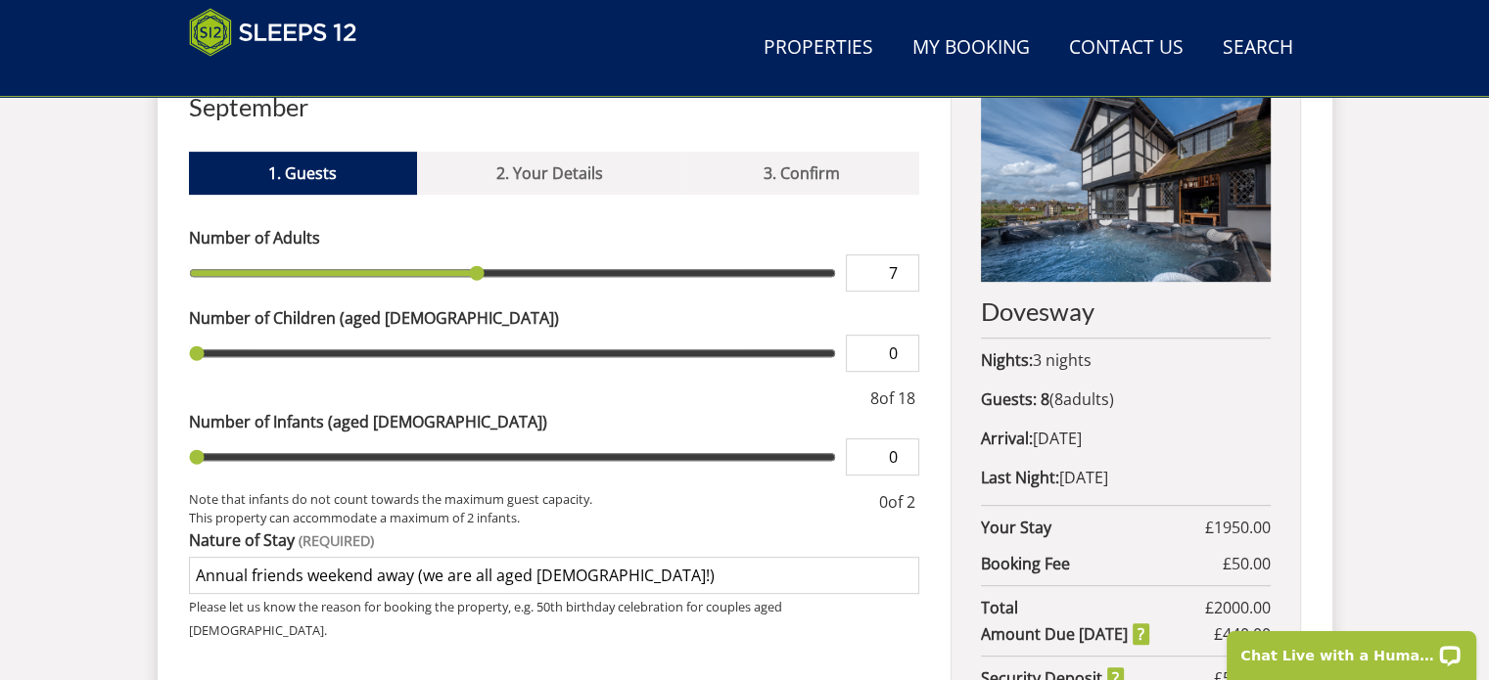
type input "7"
type input "6"
click at [904, 255] on input "6" at bounding box center [882, 273] width 73 height 37
type input "6"
type input "5"
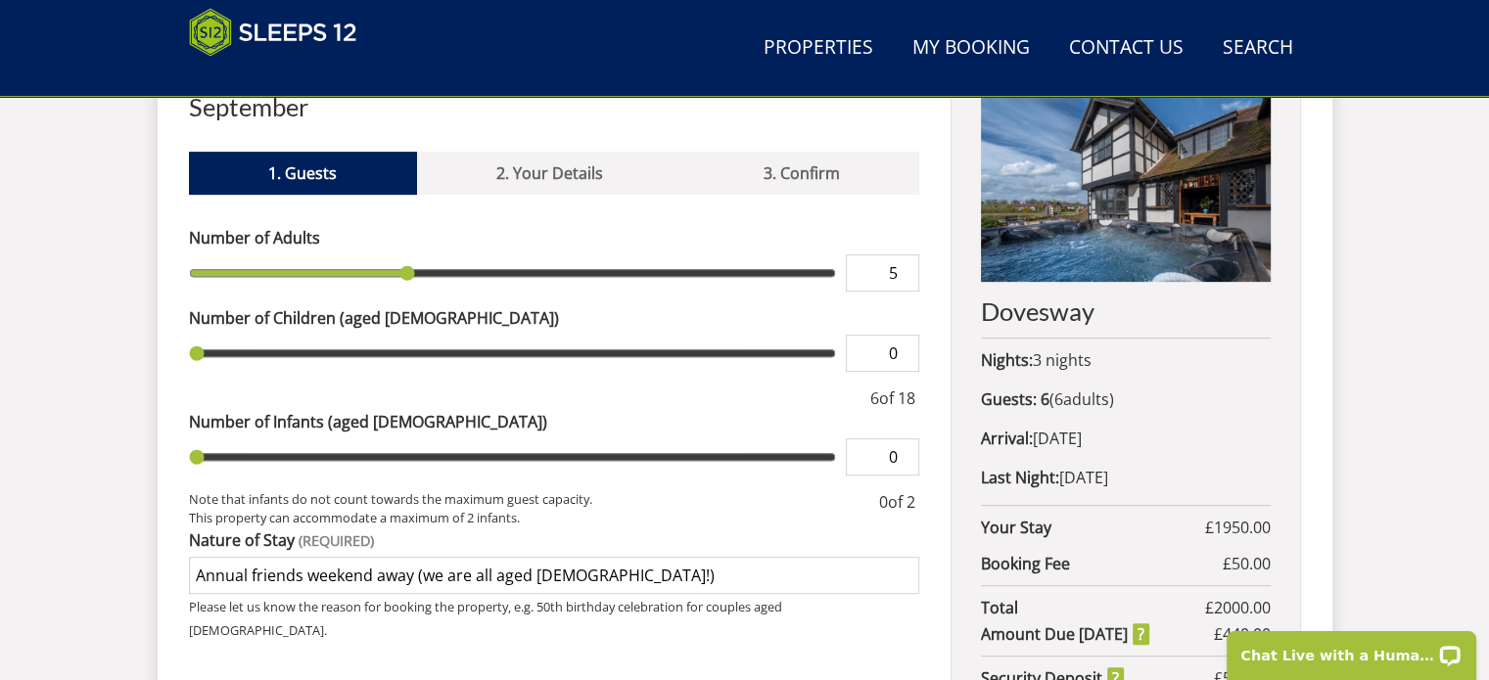
click at [904, 255] on input "5" at bounding box center [882, 273] width 73 height 37
type input "5"
type input "4"
click at [904, 255] on input "4" at bounding box center [882, 273] width 73 height 37
type input "4"
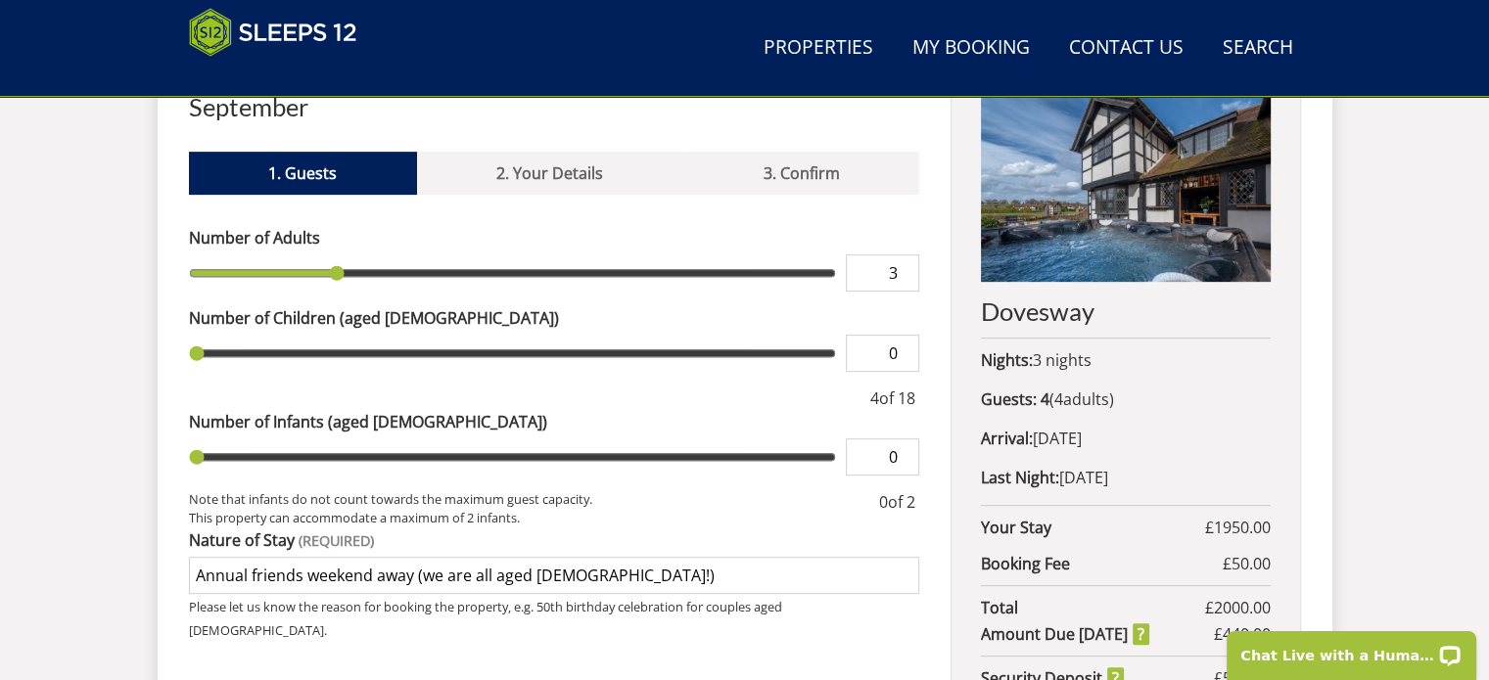
type input "3"
click at [904, 255] on input "3" at bounding box center [882, 273] width 73 height 37
type input "3"
type input "2"
click at [904, 255] on input "2" at bounding box center [882, 273] width 73 height 37
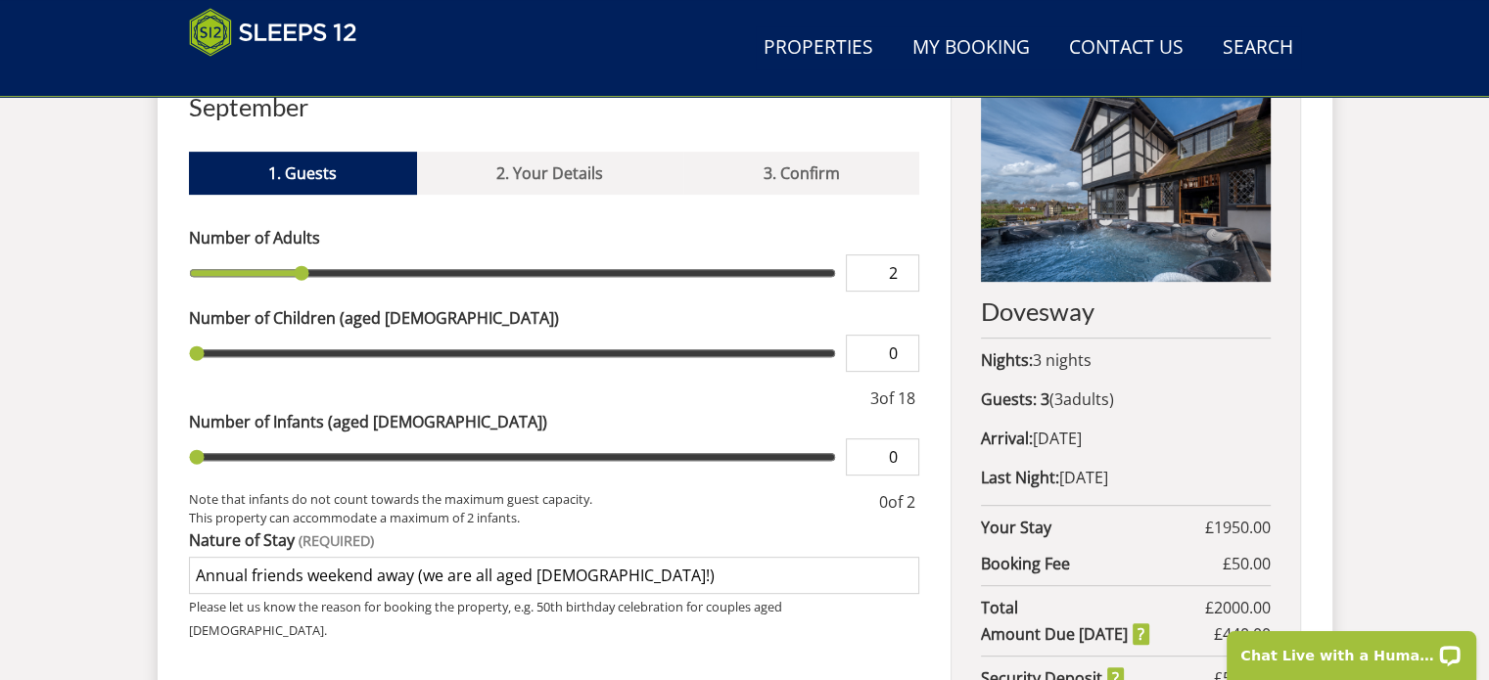
type input "2"
type input "1"
click at [904, 255] on input "1" at bounding box center [882, 273] width 73 height 37
type input "1"
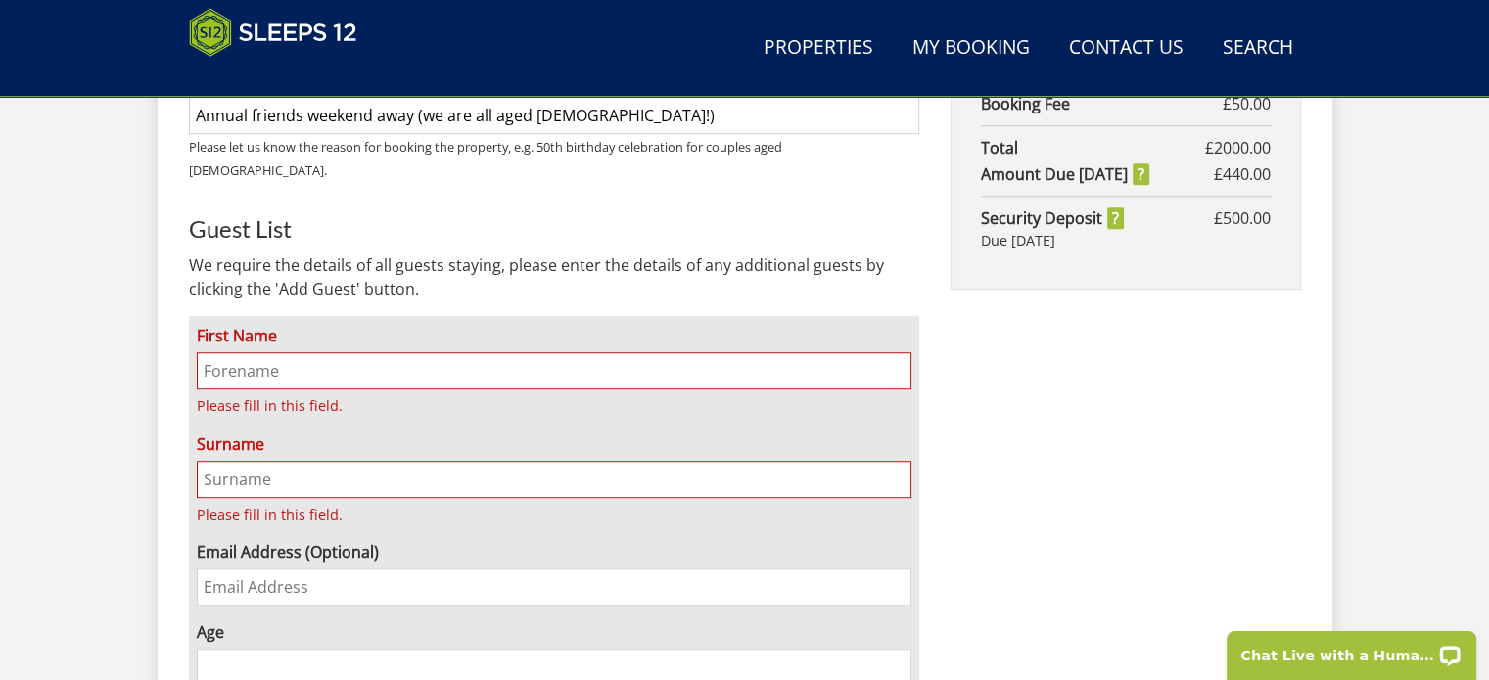
scroll to position [1249, 0]
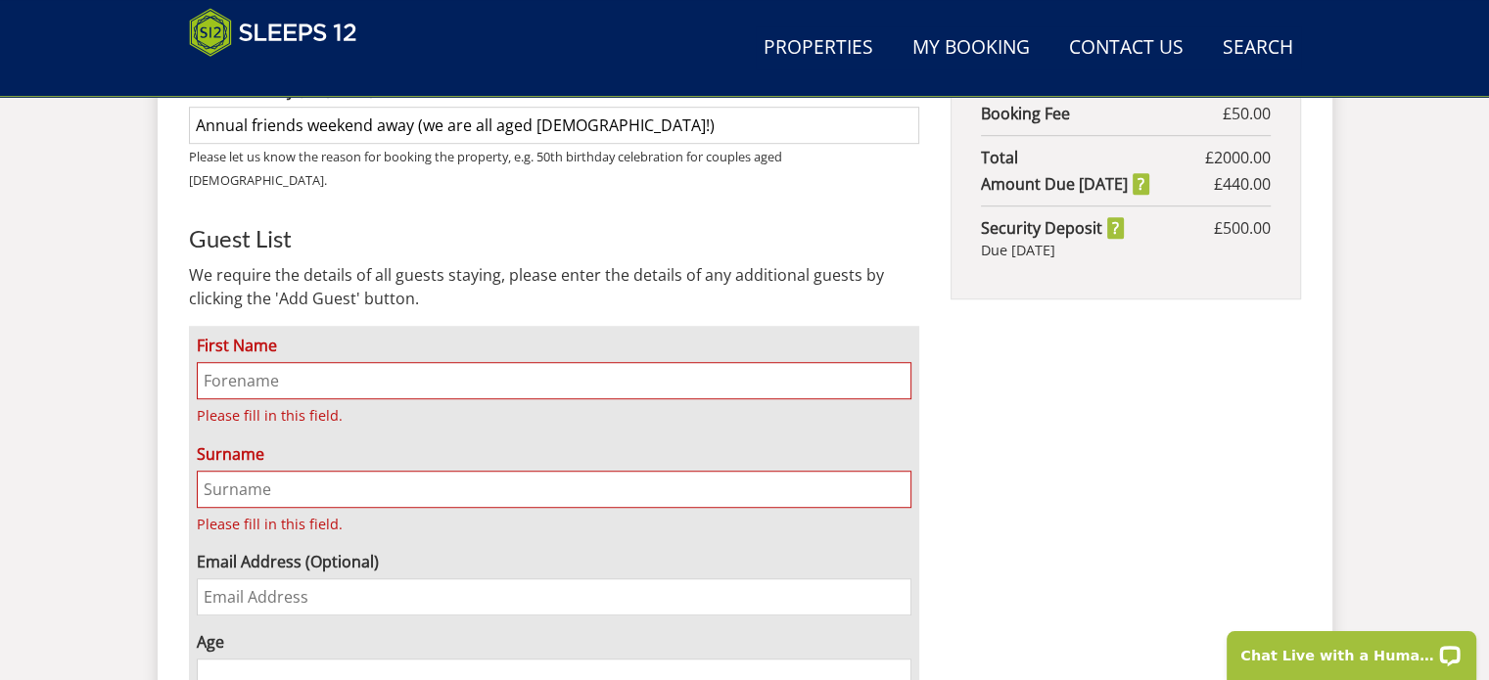
click at [209, 362] on input "First Name" at bounding box center [555, 380] width 716 height 37
type input "[PERSON_NAME]"
type input "[PERSON_NAME][EMAIL_ADDRESS][DOMAIN_NAME]"
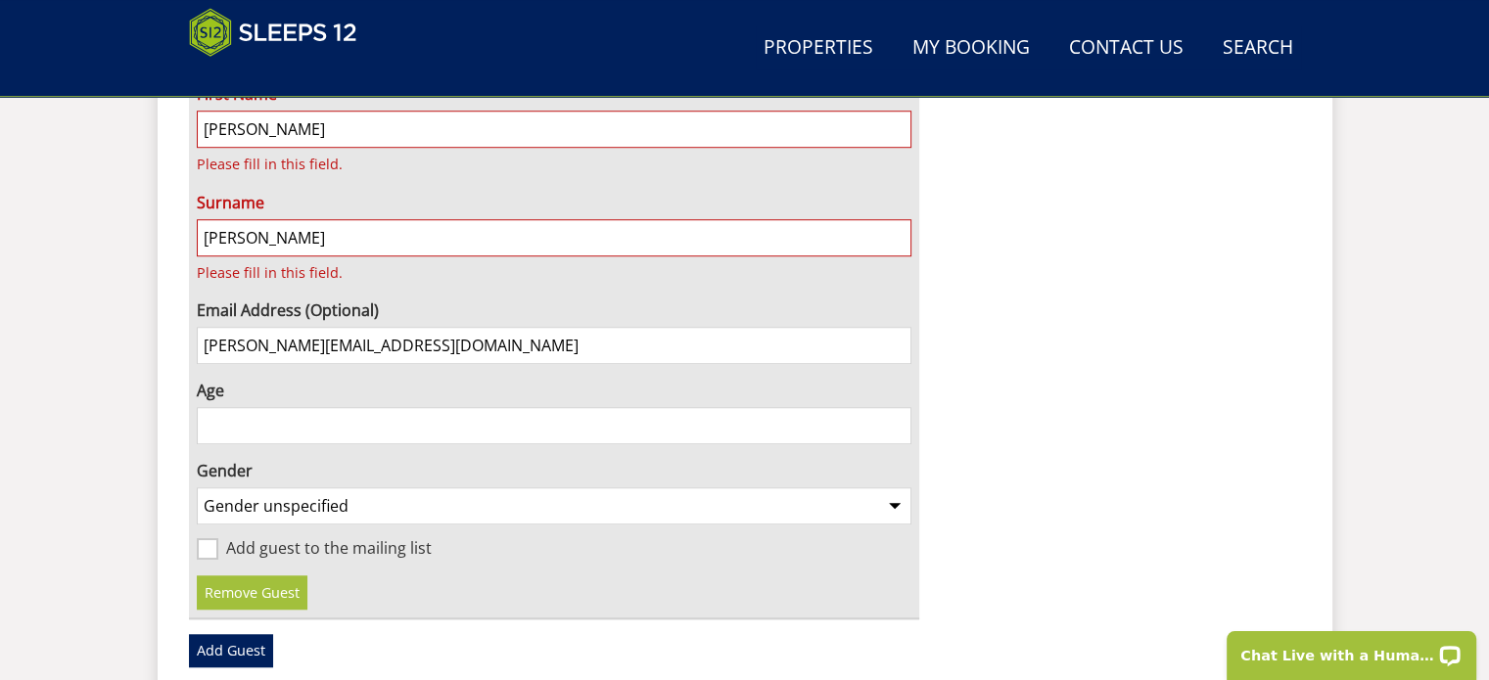
scroll to position [1508, 0]
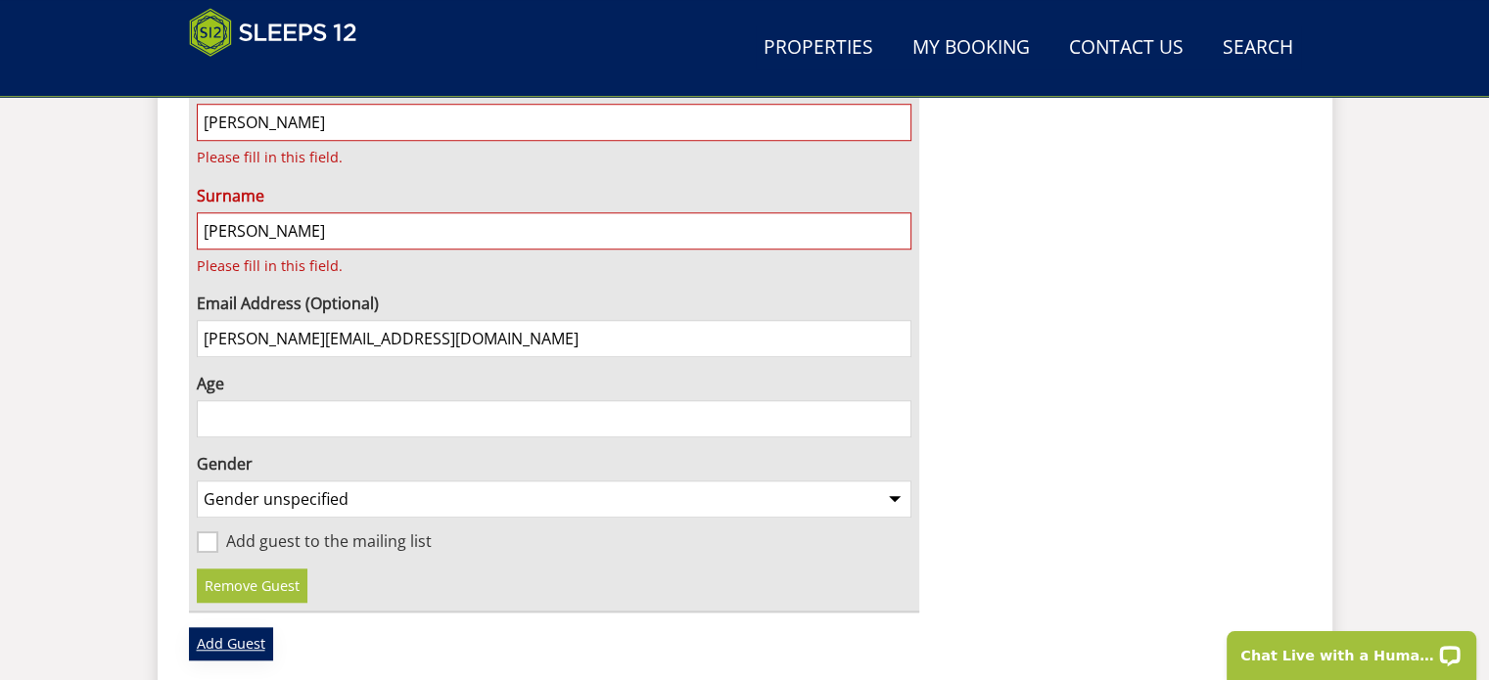
click at [236, 627] on link "Add Guest" at bounding box center [231, 643] width 84 height 33
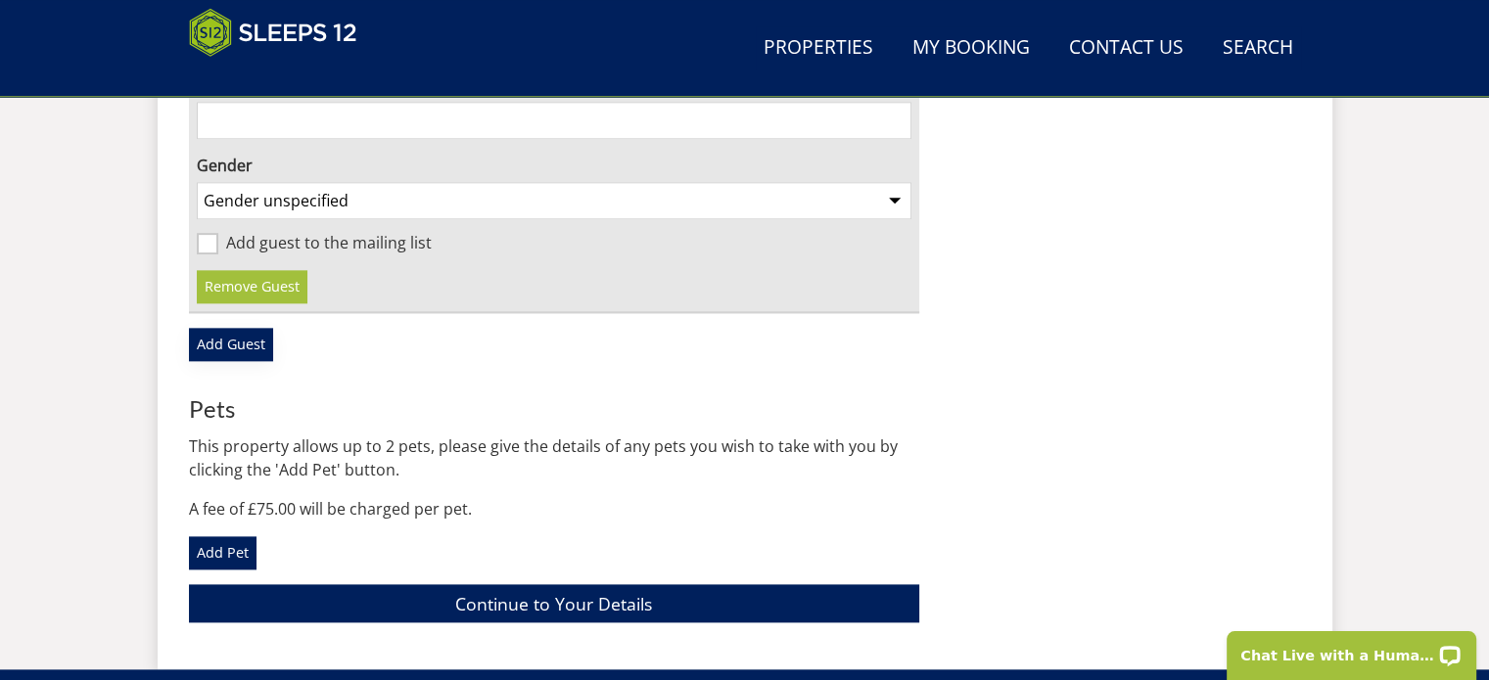
scroll to position [2314, 0]
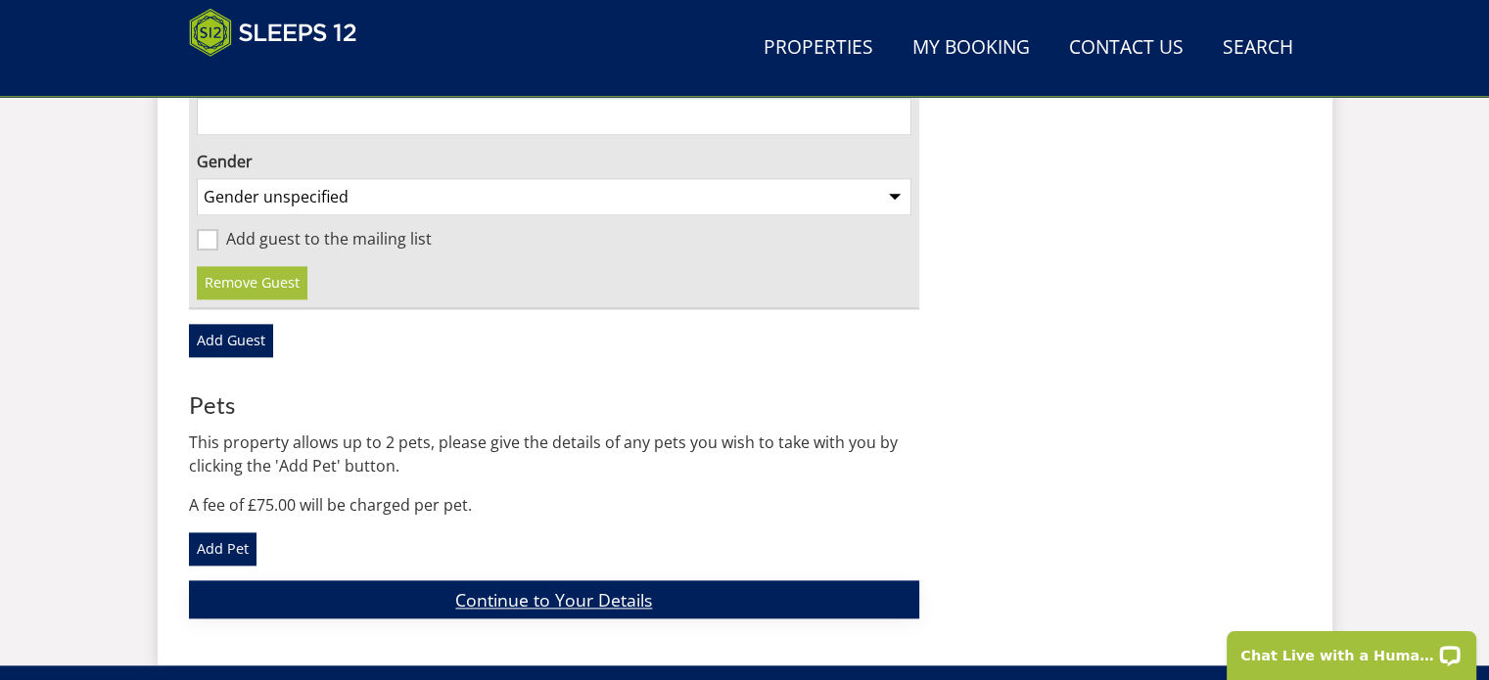
click at [604, 581] on link "Continue to Your Details" at bounding box center [554, 600] width 731 height 38
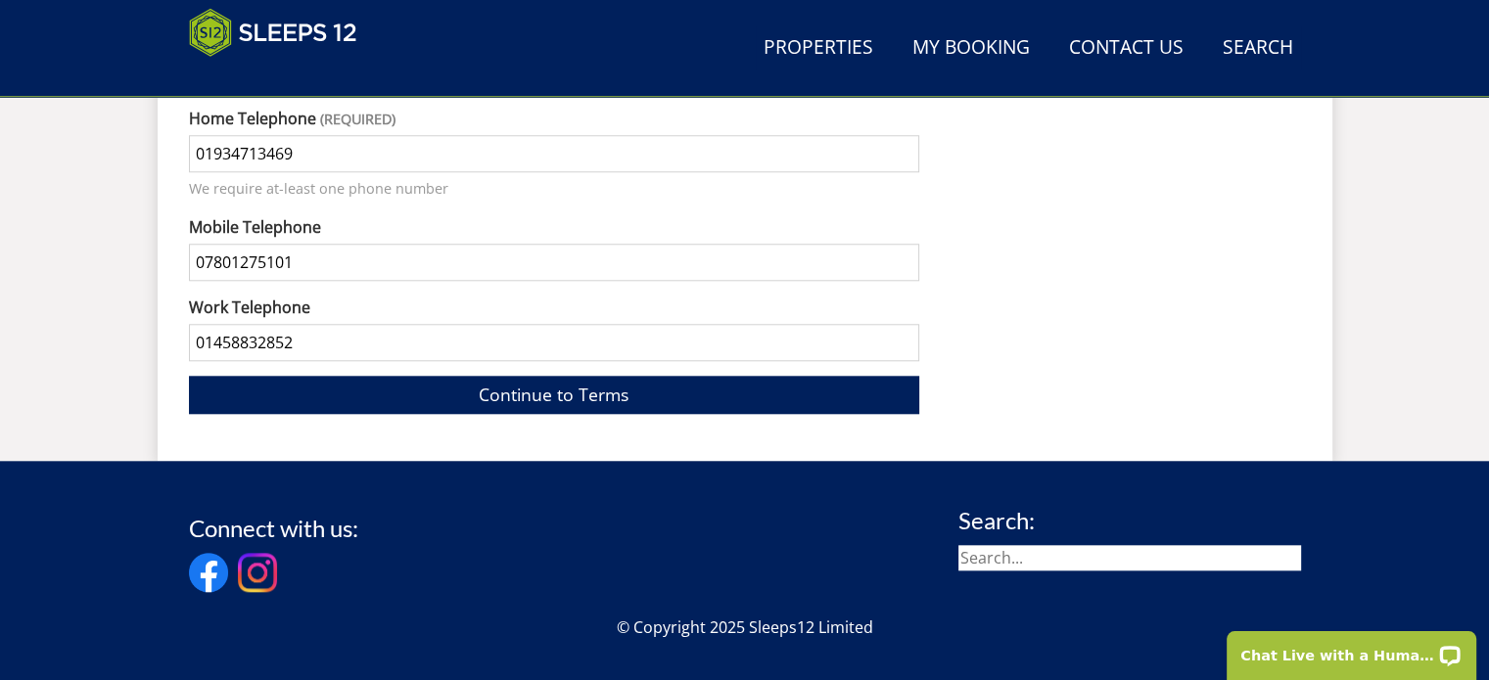
scroll to position [1869, 0]
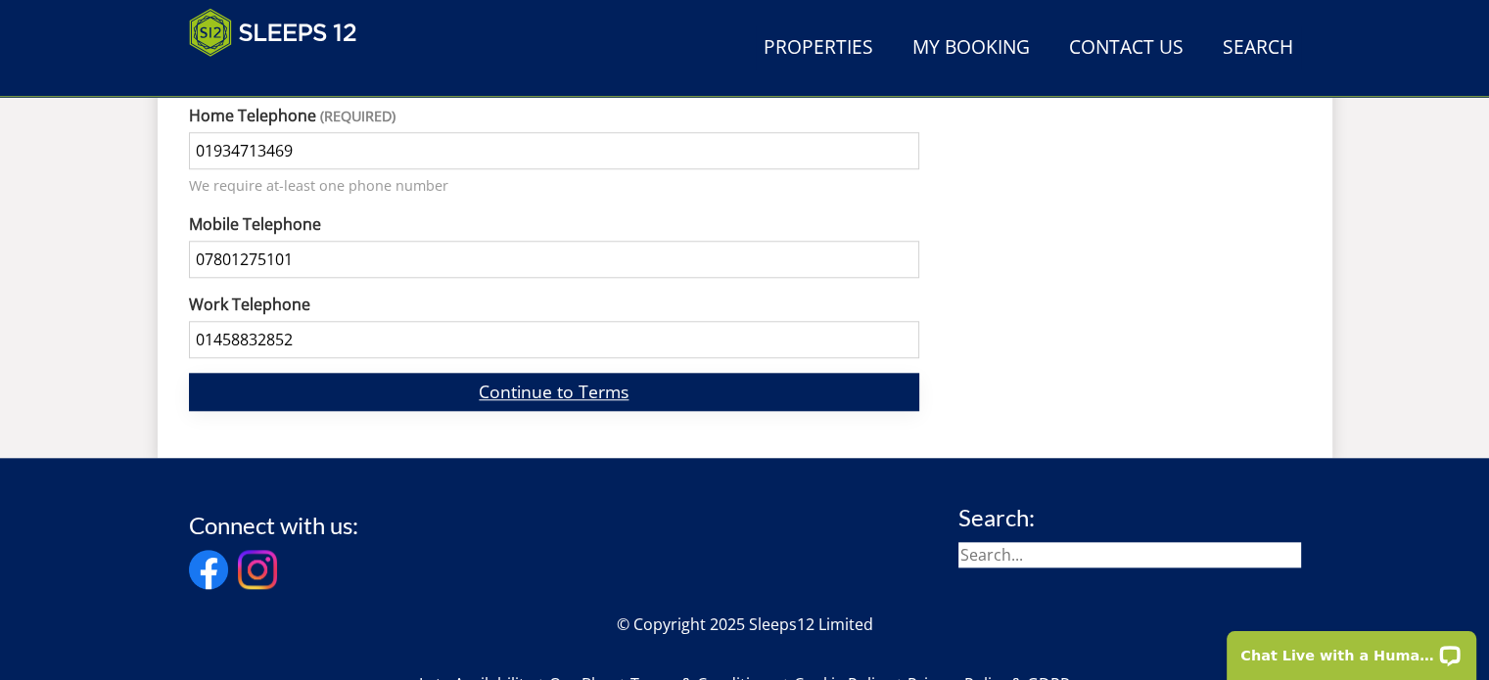
click at [561, 373] on link "Continue to Terms" at bounding box center [554, 392] width 731 height 38
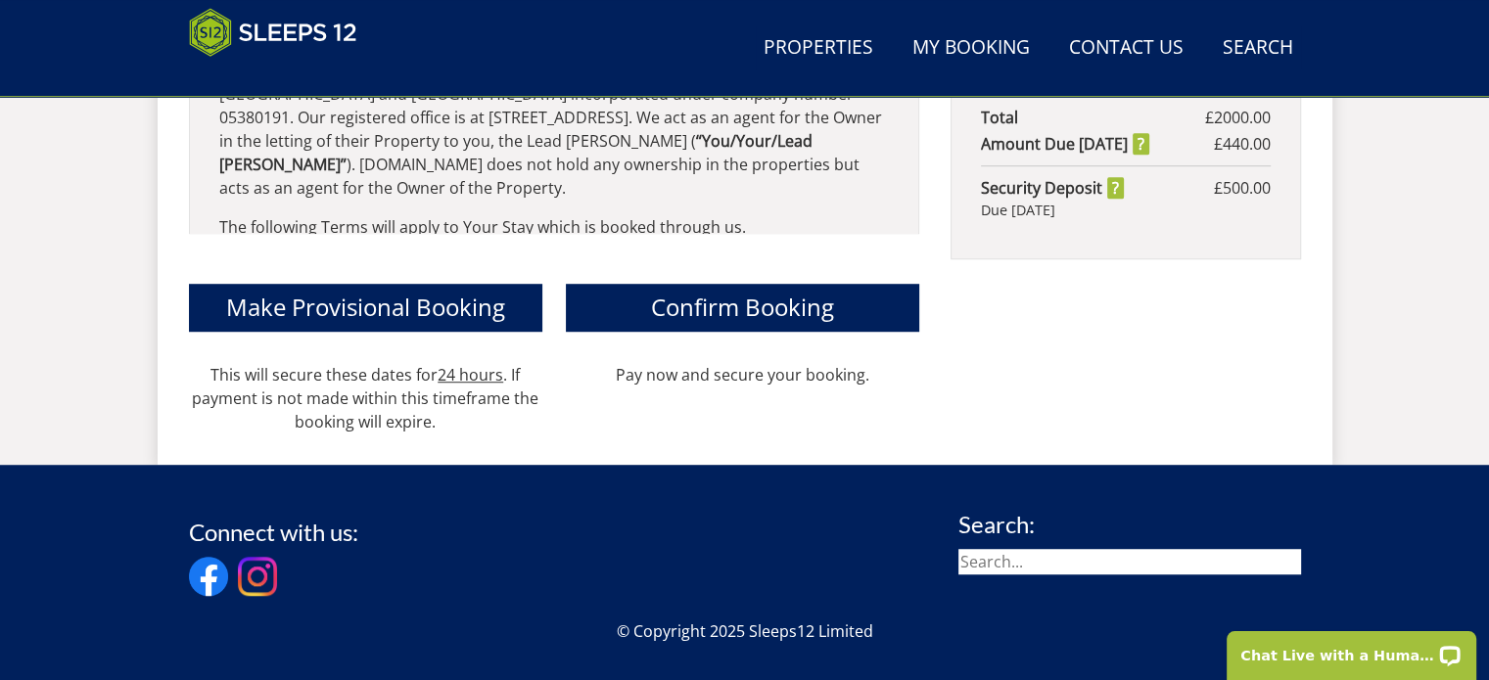
scroll to position [1313, 0]
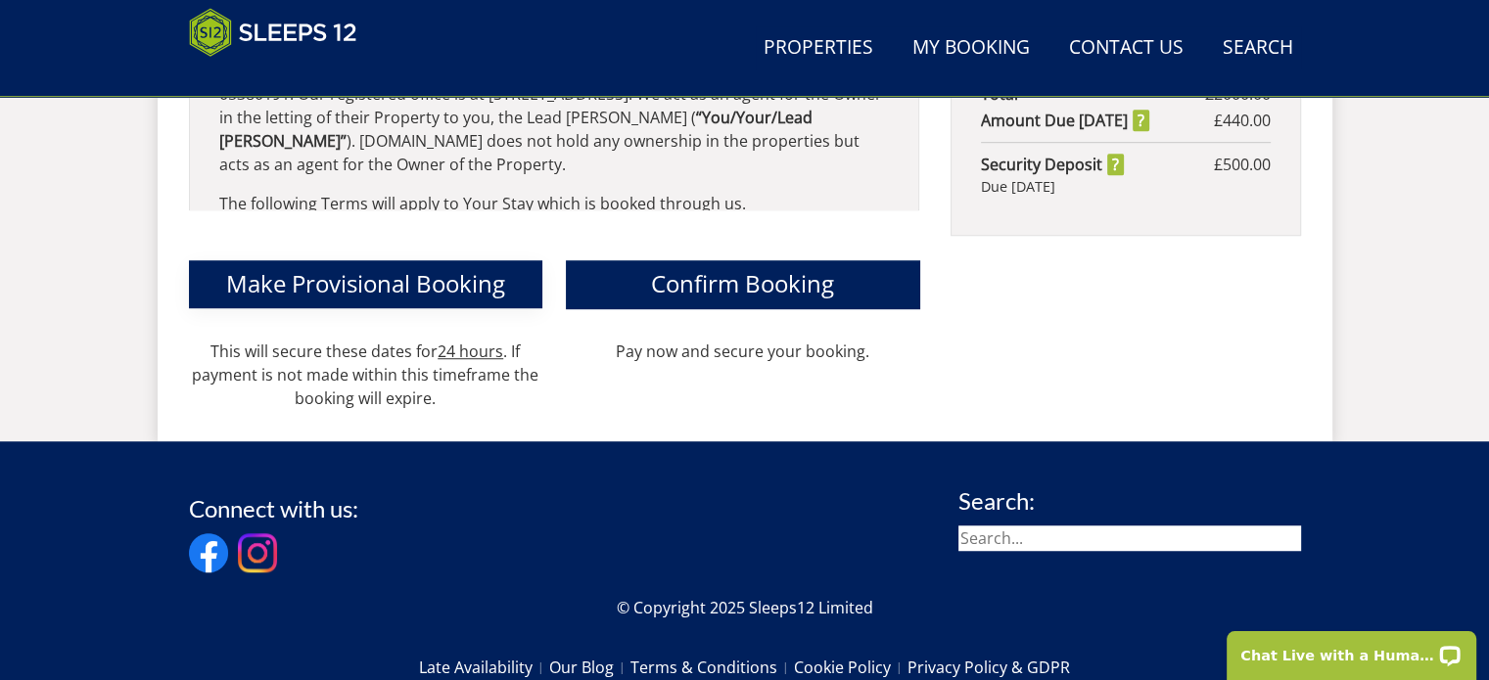
click at [381, 267] on span "Make Provisional Booking" at bounding box center [365, 283] width 279 height 32
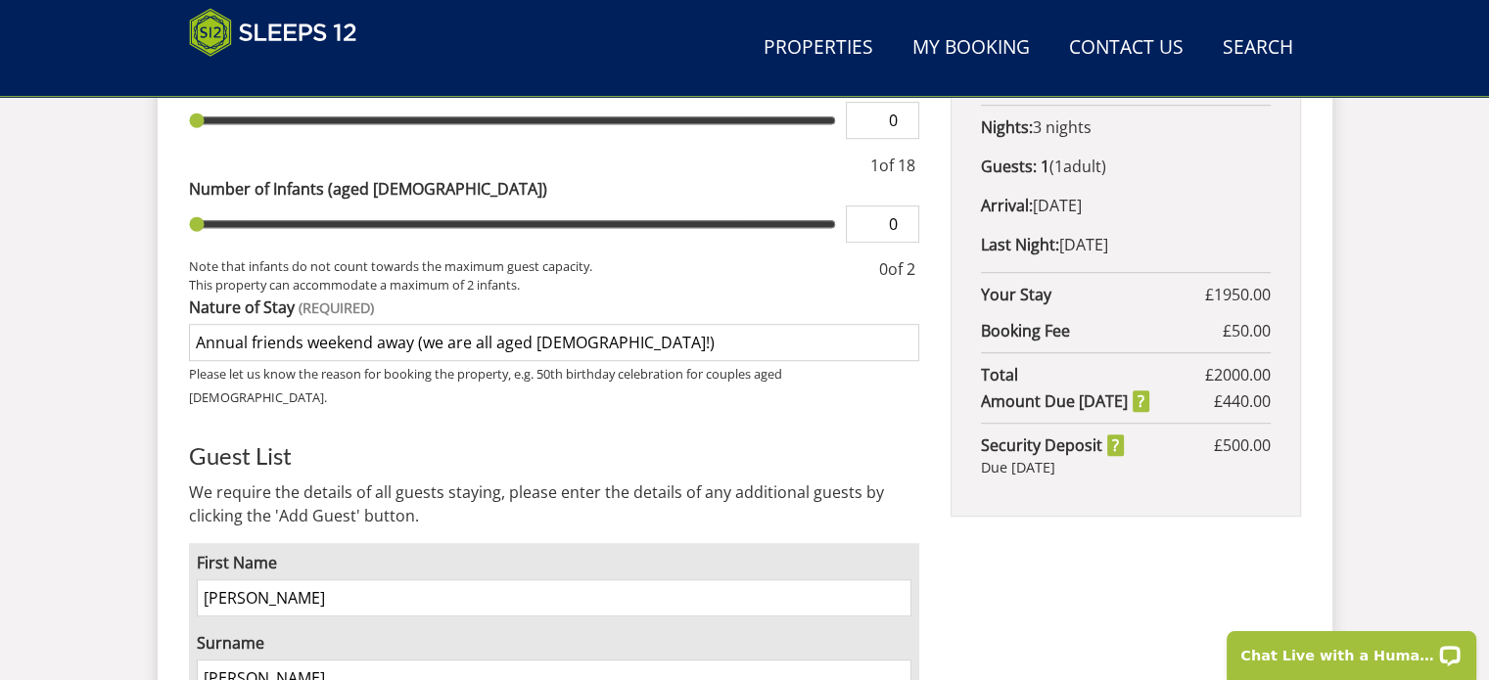
scroll to position [1019, 0]
